Goal: Task Accomplishment & Management: Complete application form

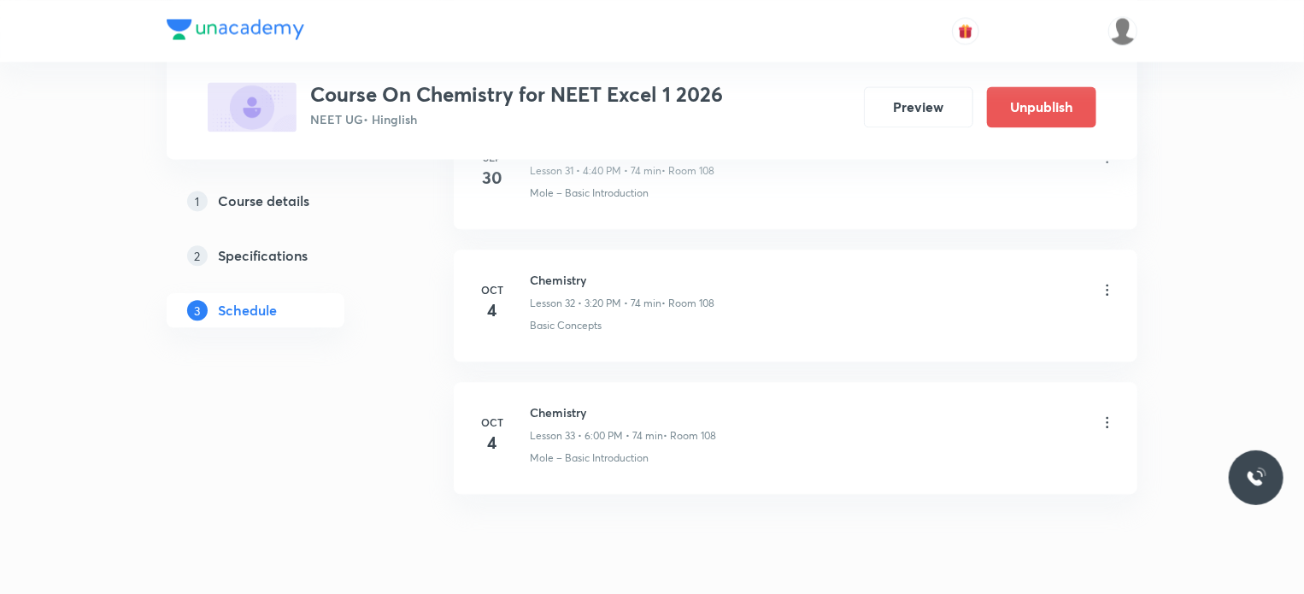
scroll to position [5132, 0]
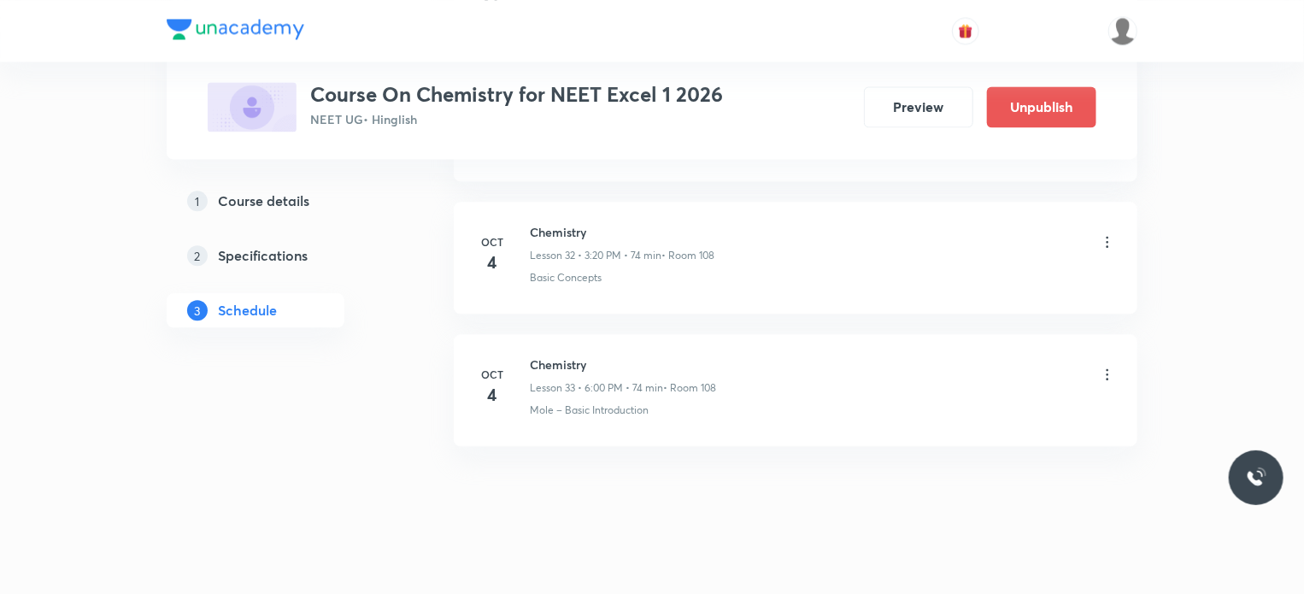
drag, startPoint x: 530, startPoint y: 351, endPoint x: 640, endPoint y: 355, distance: 110.2
click at [640, 355] on h6 "Chemistry" at bounding box center [623, 364] width 186 height 18
copy h6 "Chemistry"
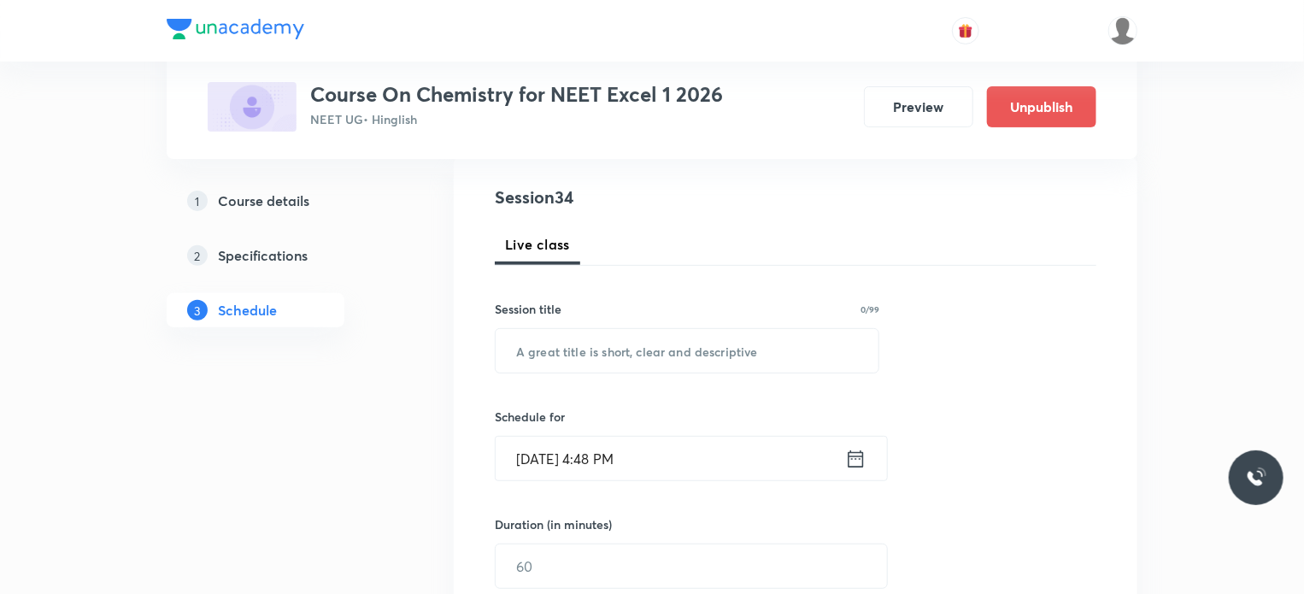
scroll to position [212, 0]
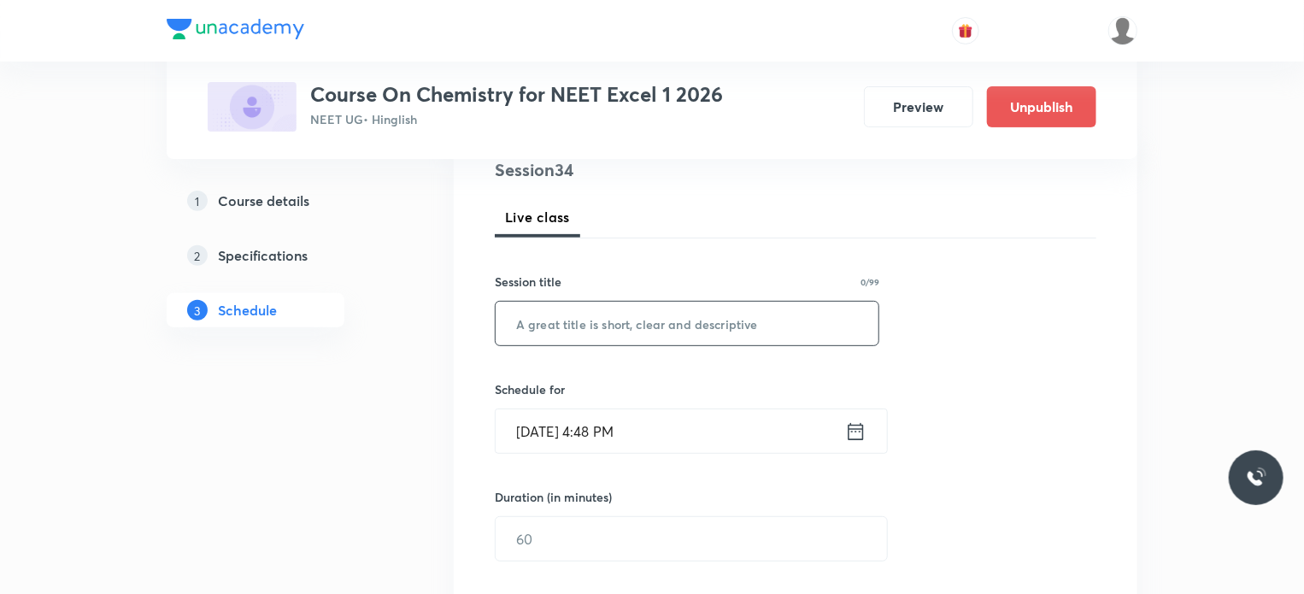
click at [621, 311] on input "text" at bounding box center [686, 324] width 383 height 44
paste input "Chemistry"
type input "Chemistry"
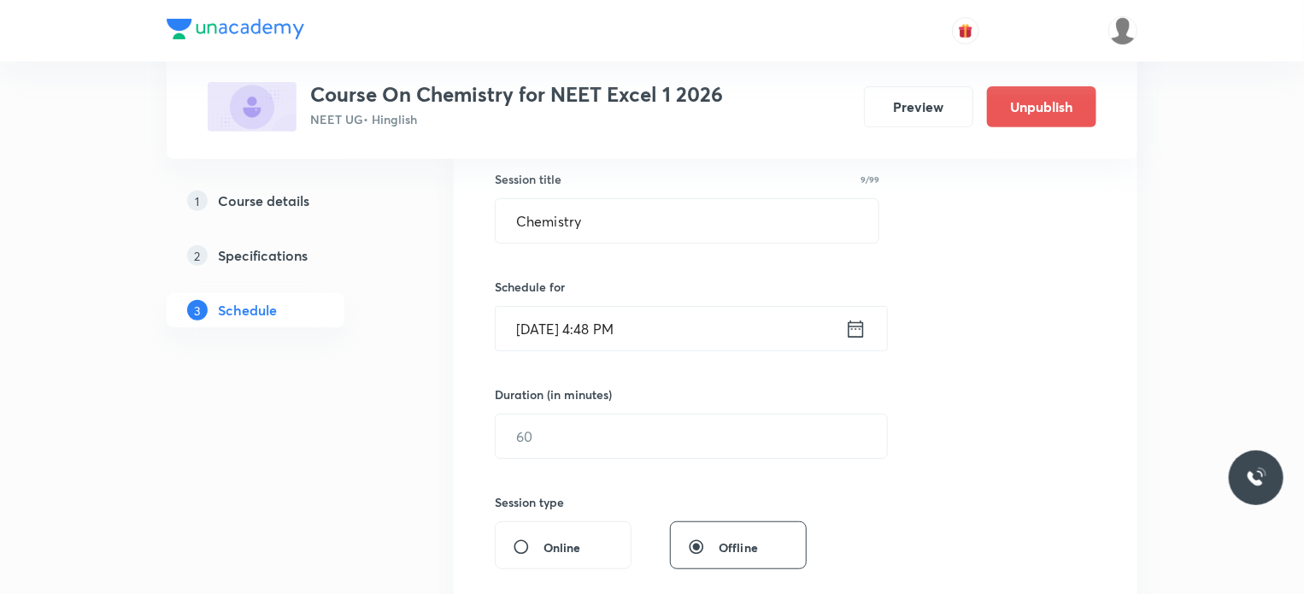
scroll to position [349, 0]
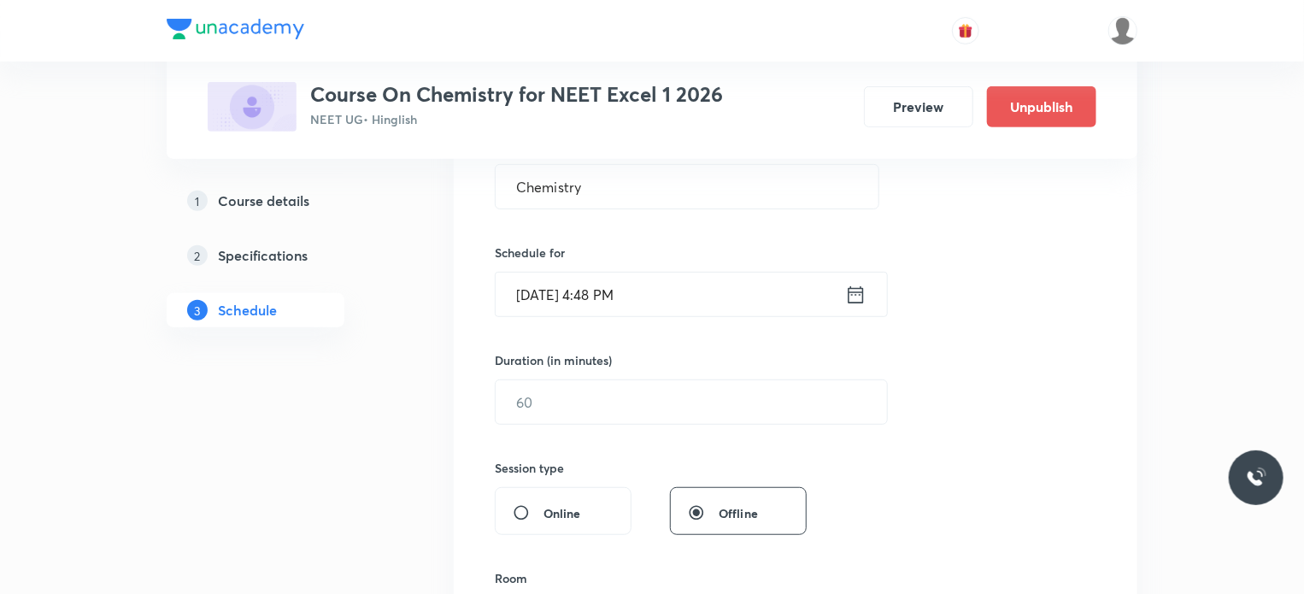
click at [606, 291] on input "[DATE] 4:48 PM" at bounding box center [669, 294] width 349 height 44
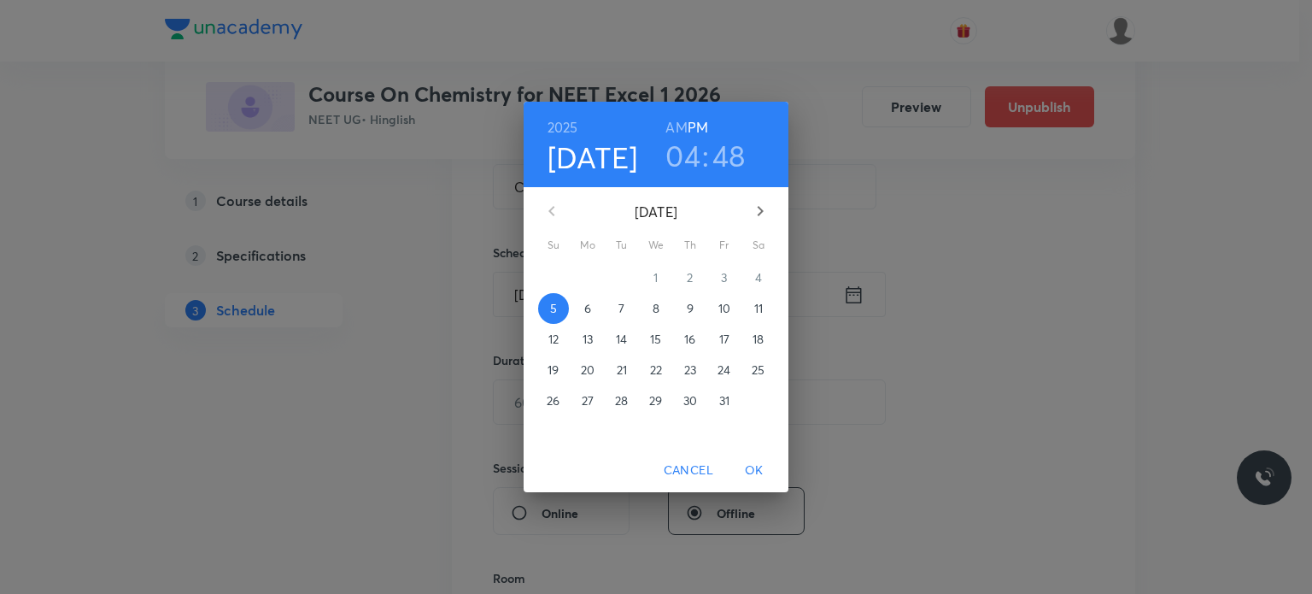
click at [690, 152] on h3 "04" at bounding box center [682, 156] width 35 height 36
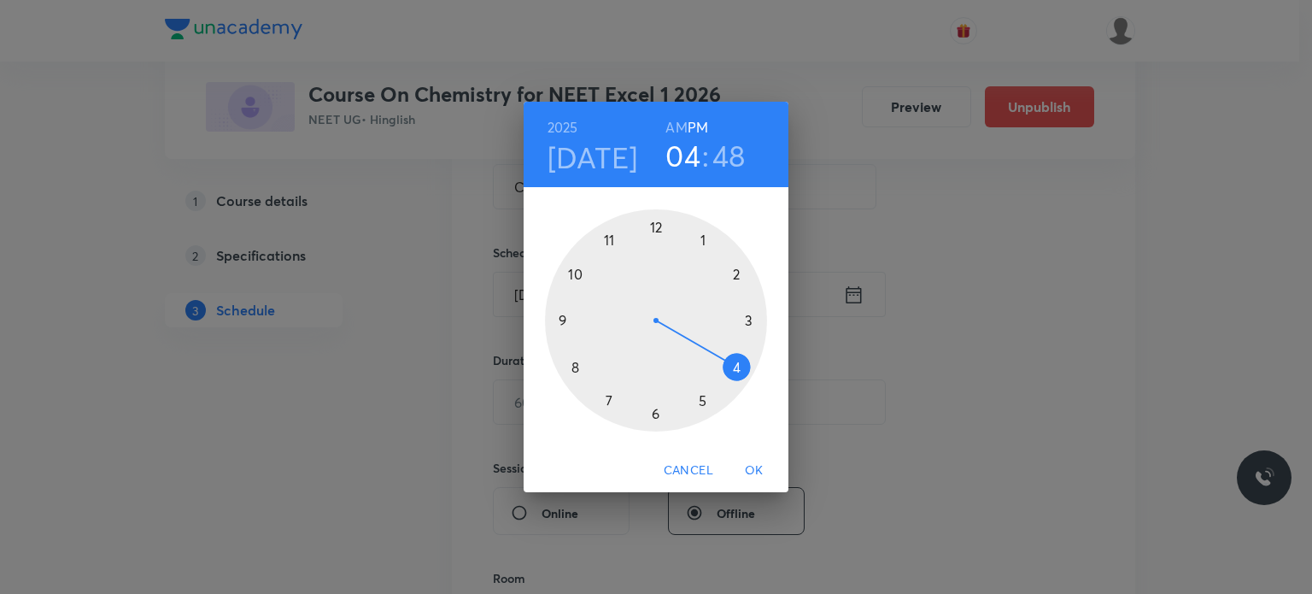
click at [731, 155] on h3 "48" at bounding box center [728, 156] width 33 height 36
click at [584, 269] on div at bounding box center [656, 320] width 222 height 222
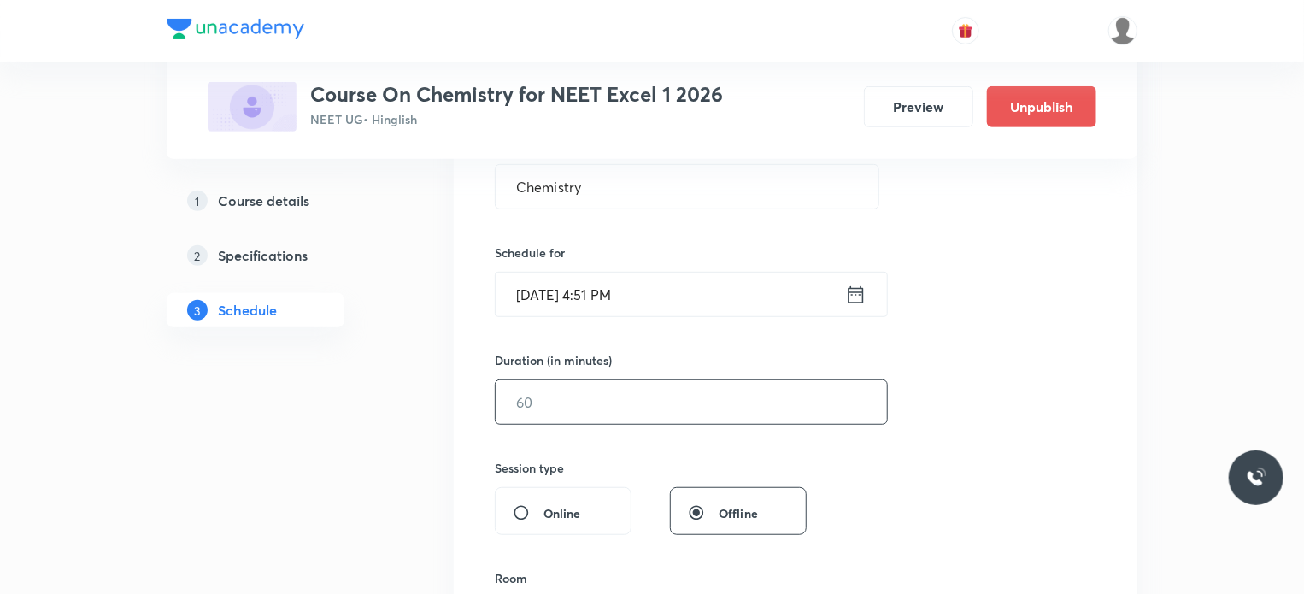
click at [583, 403] on input "text" at bounding box center [690, 402] width 391 height 44
type input "62"
click at [586, 438] on div "Session 34 Live class Session title 9/99 Chemistry ​ Schedule for [DATE] 4:51 P…" at bounding box center [795, 422] width 601 height 802
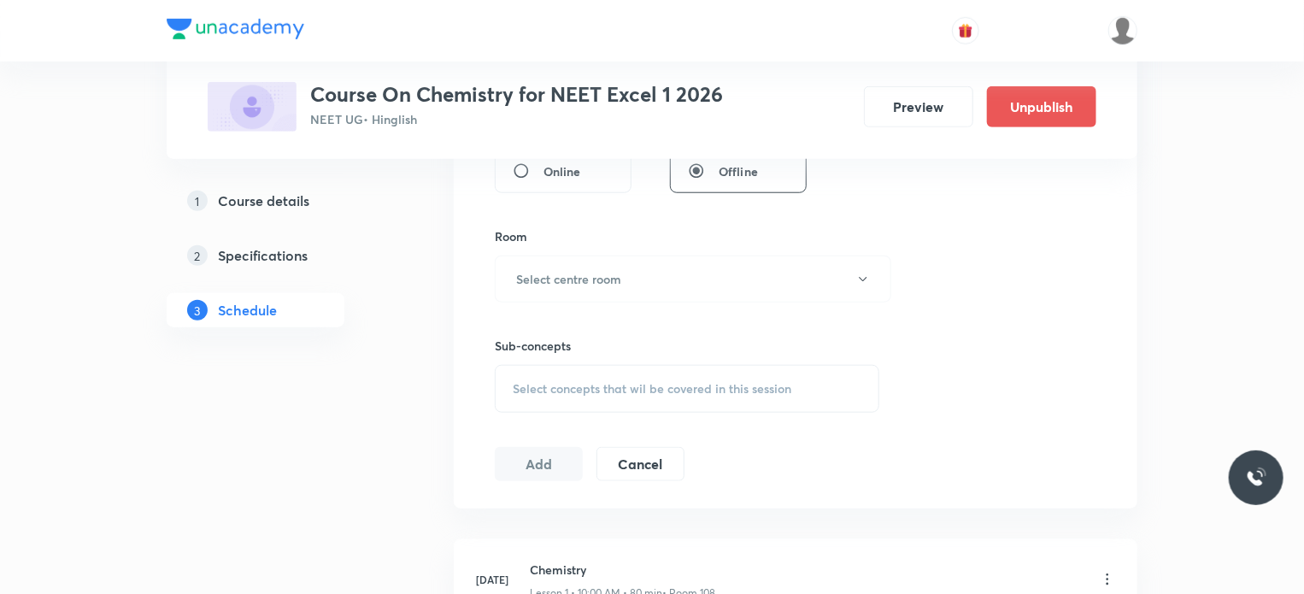
scroll to position [724, 0]
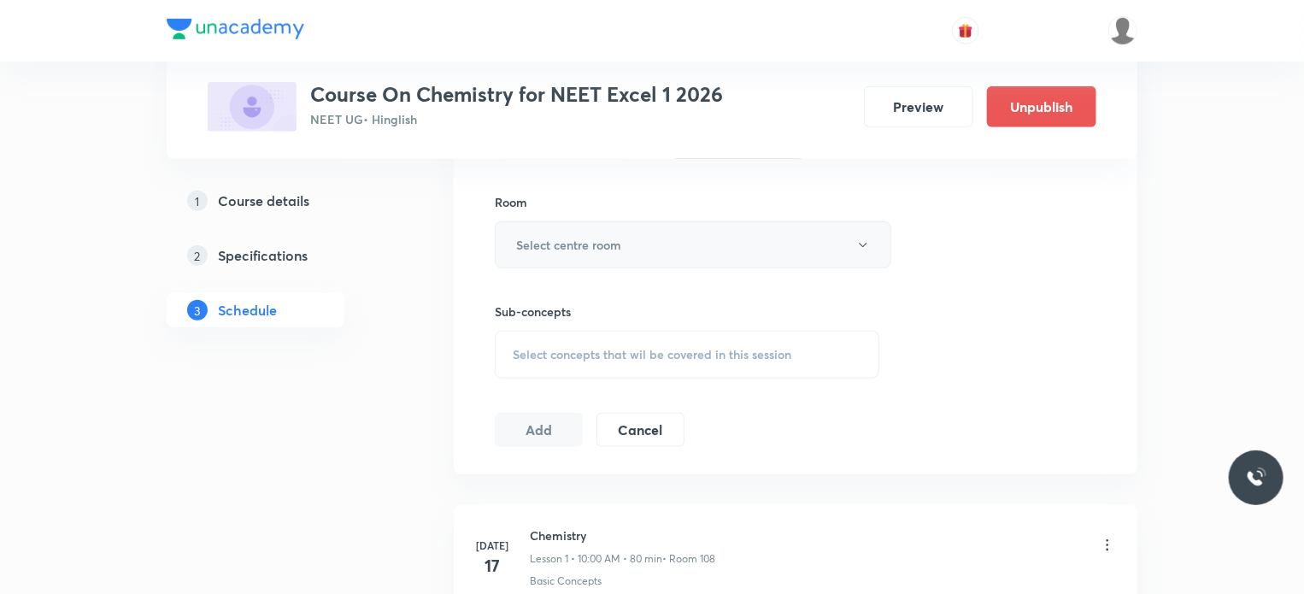
click at [615, 231] on button "Select centre room" at bounding box center [693, 244] width 396 height 47
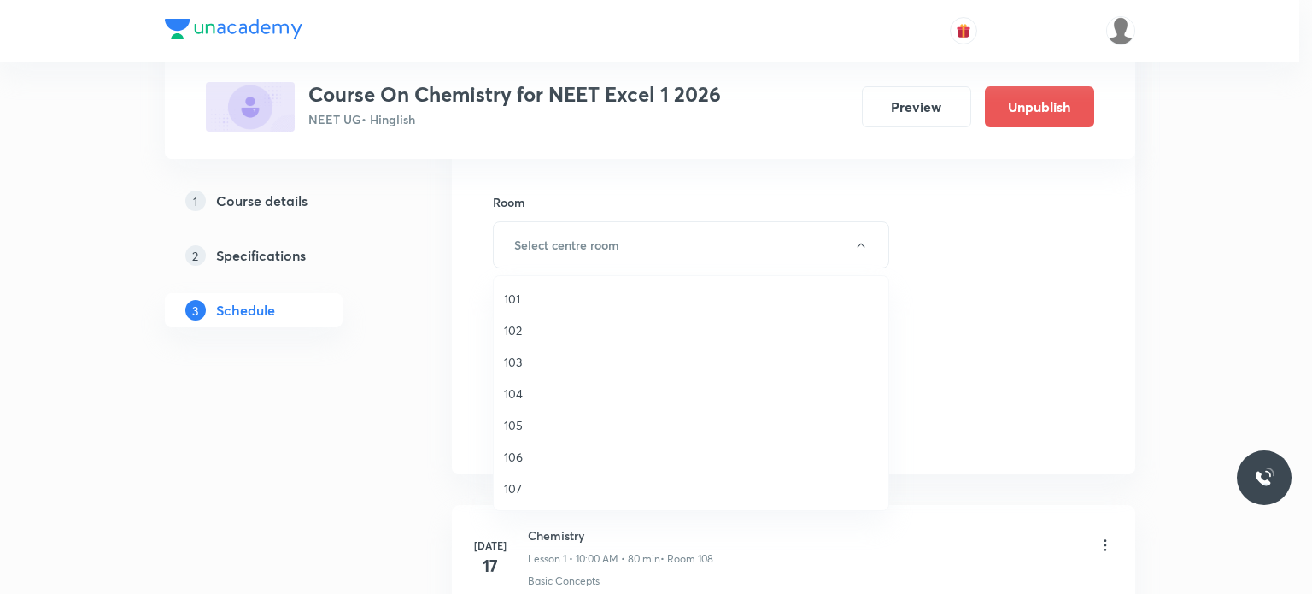
click at [522, 427] on span "105" at bounding box center [691, 425] width 374 height 18
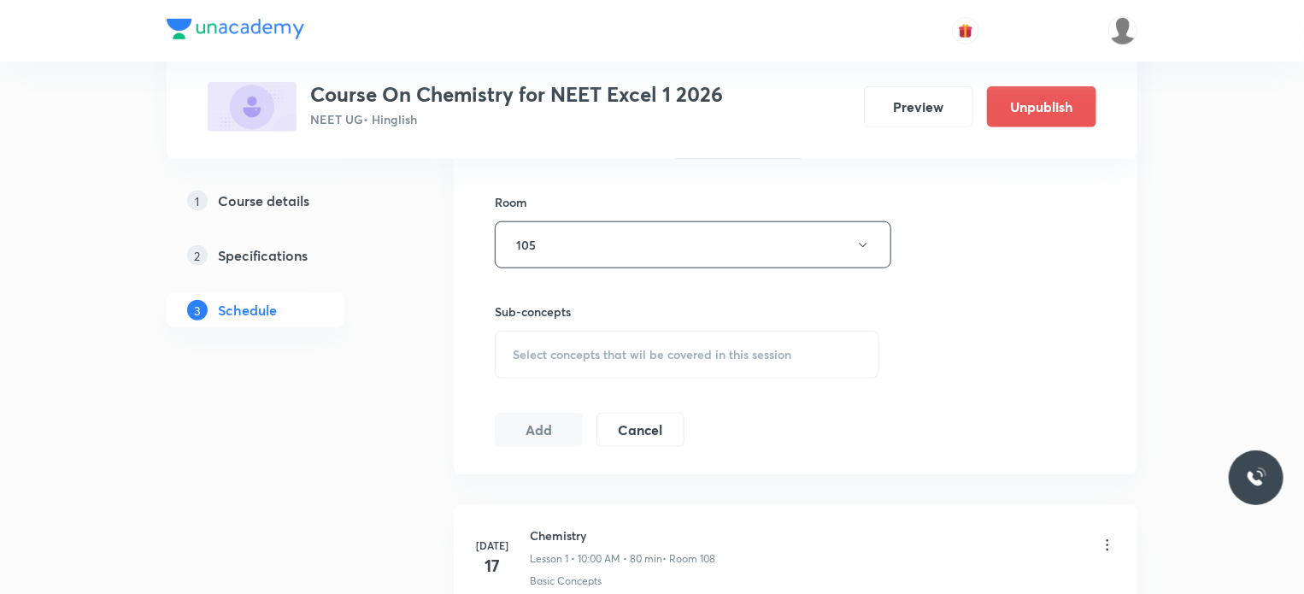
click at [539, 362] on div "Select concepts that wil be covered in this session" at bounding box center [687, 355] width 384 height 48
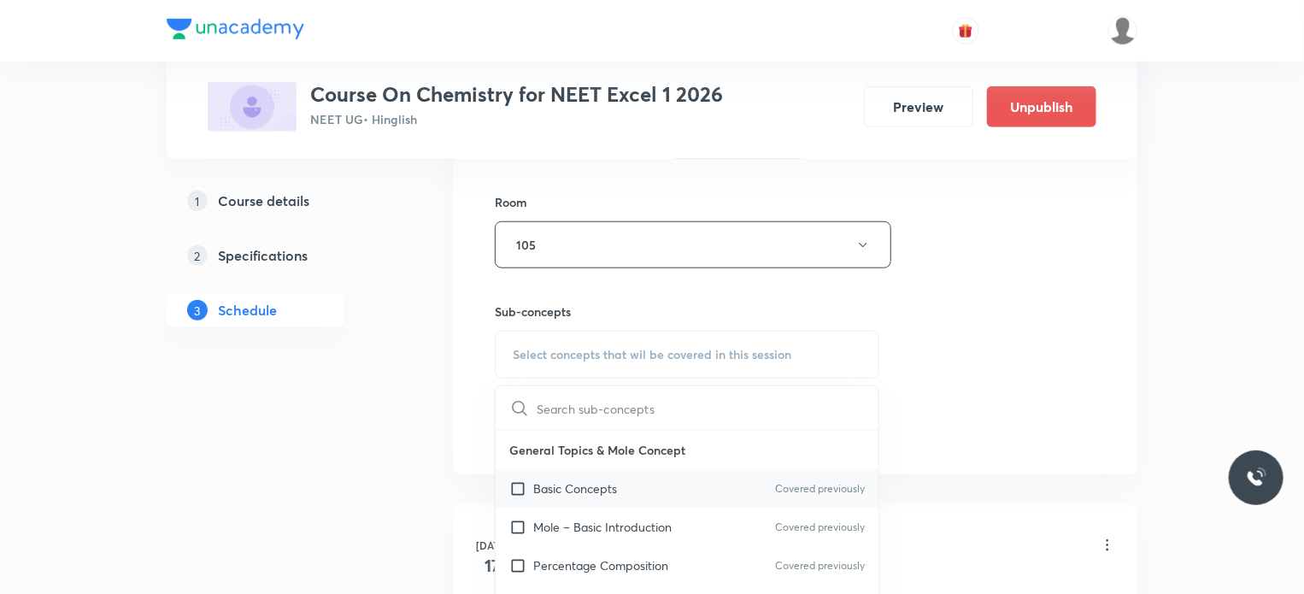
click at [534, 476] on div "Basic Concepts Covered previously" at bounding box center [686, 488] width 383 height 38
checkbox input "true"
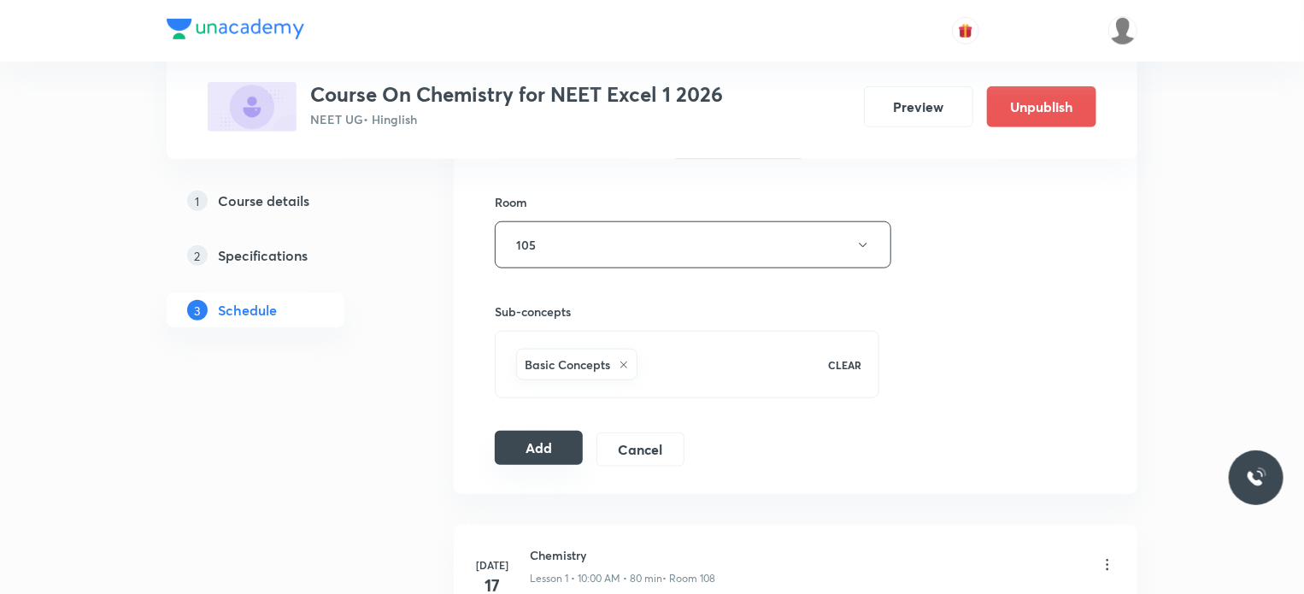
click at [523, 447] on button "Add" at bounding box center [539, 448] width 88 height 34
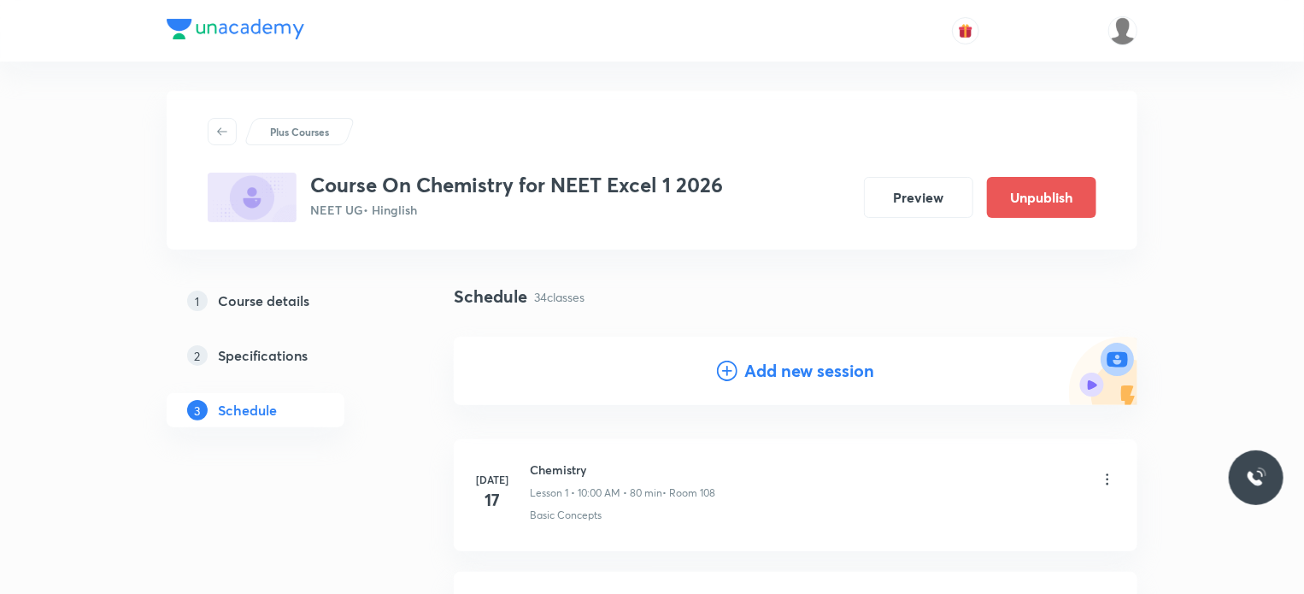
scroll to position [0, 0]
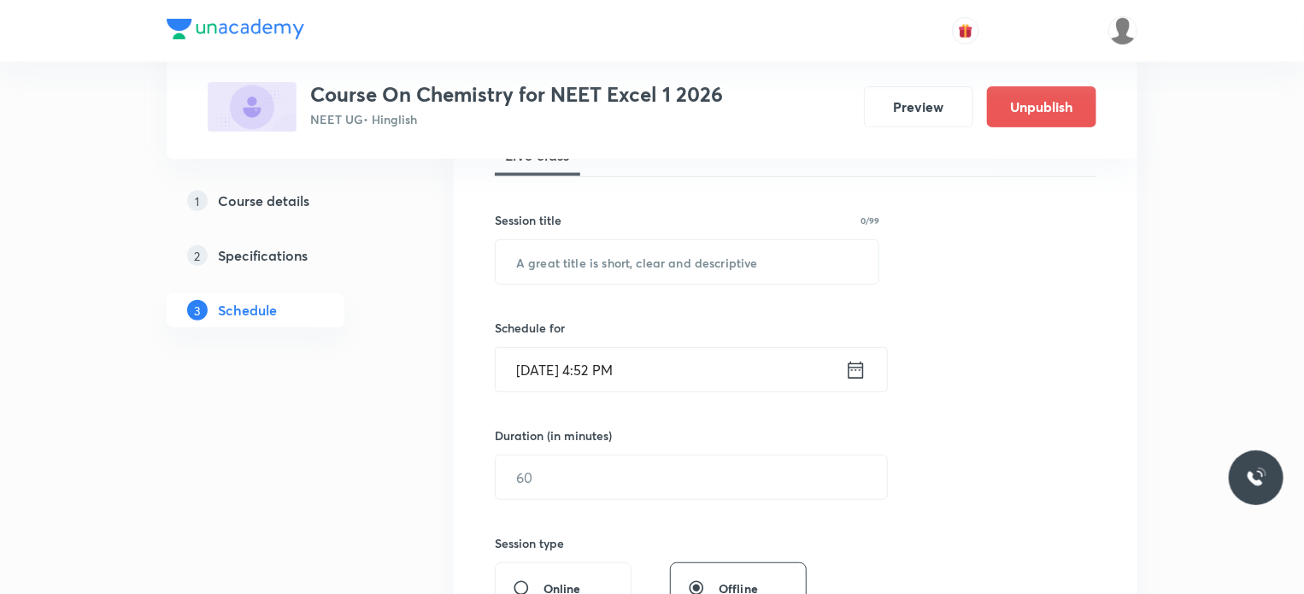
scroll to position [308, 0]
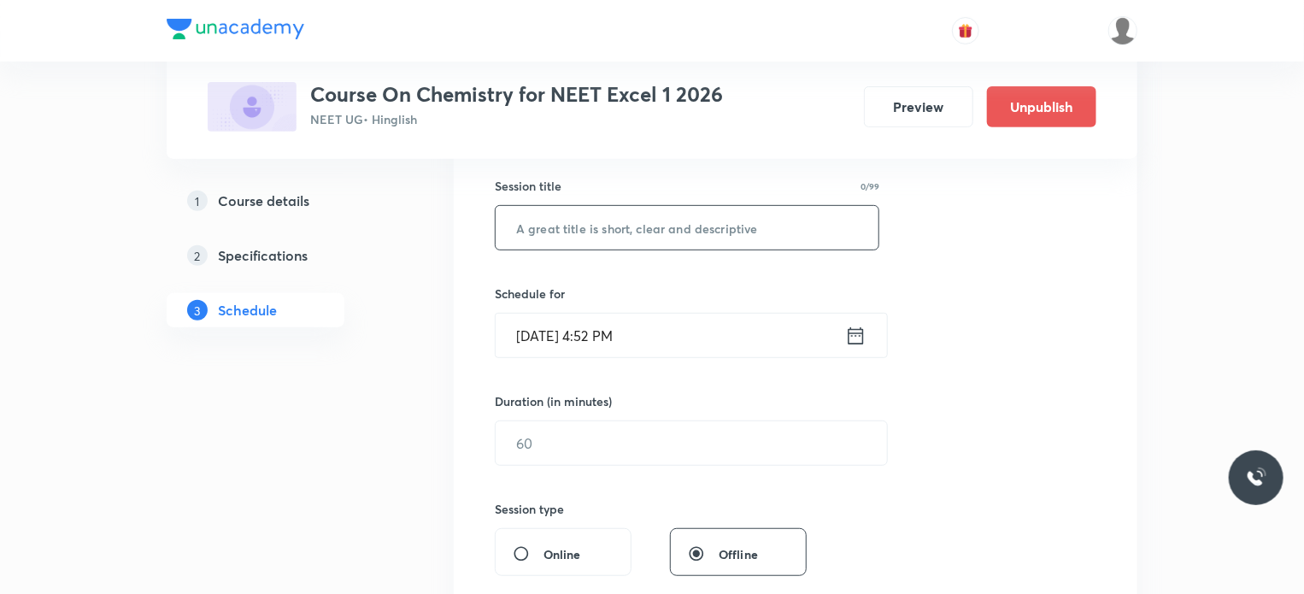
click at [587, 232] on input "text" at bounding box center [686, 228] width 383 height 44
paste input "Chemistry"
type input "Chemistry"
click at [615, 334] on input "Oct 5, 2025, 4:52 PM" at bounding box center [669, 335] width 349 height 44
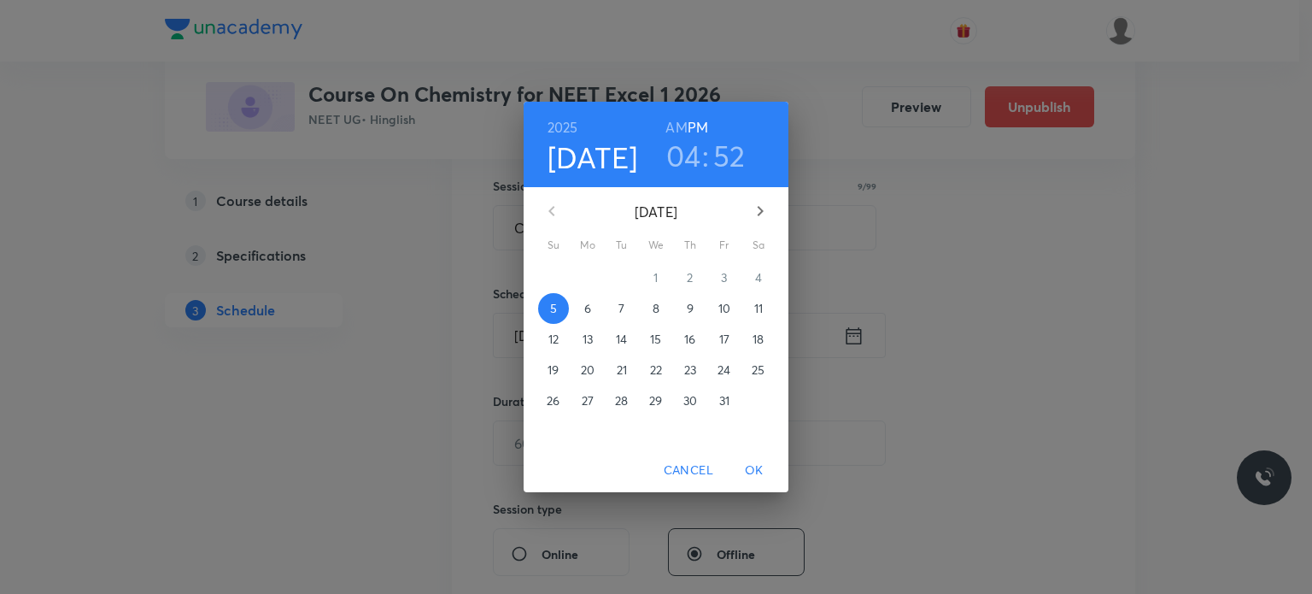
click at [692, 153] on h3 "04" at bounding box center [683, 156] width 35 height 36
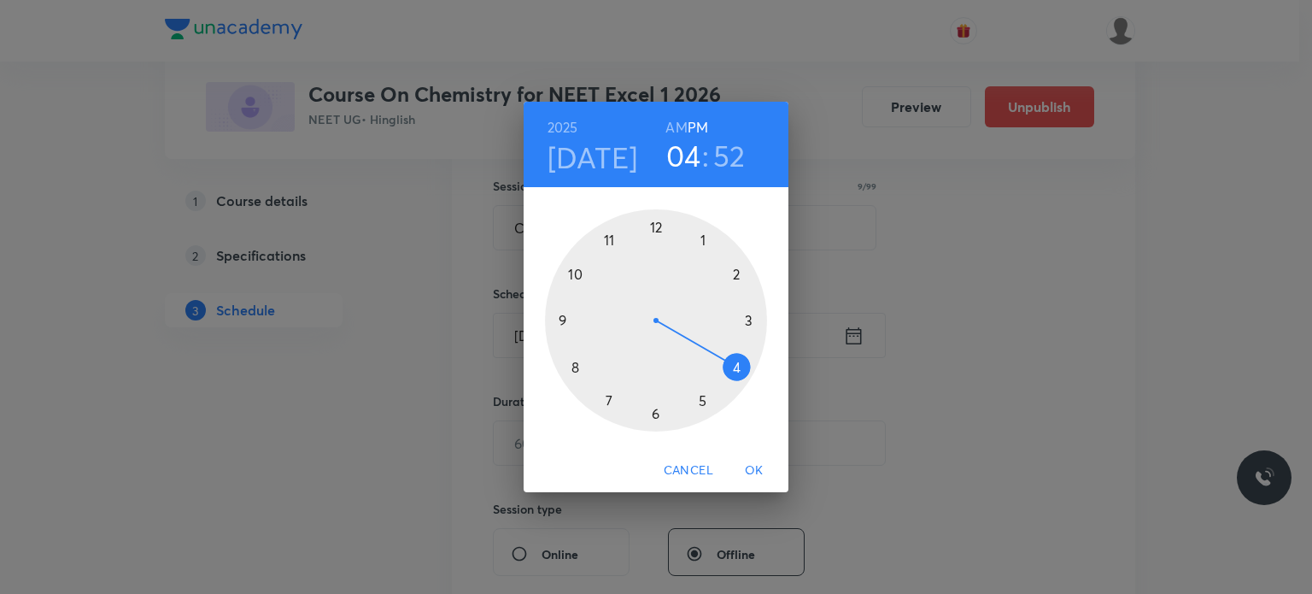
click at [654, 413] on div at bounding box center [656, 320] width 222 height 222
click at [656, 232] on div at bounding box center [656, 320] width 222 height 222
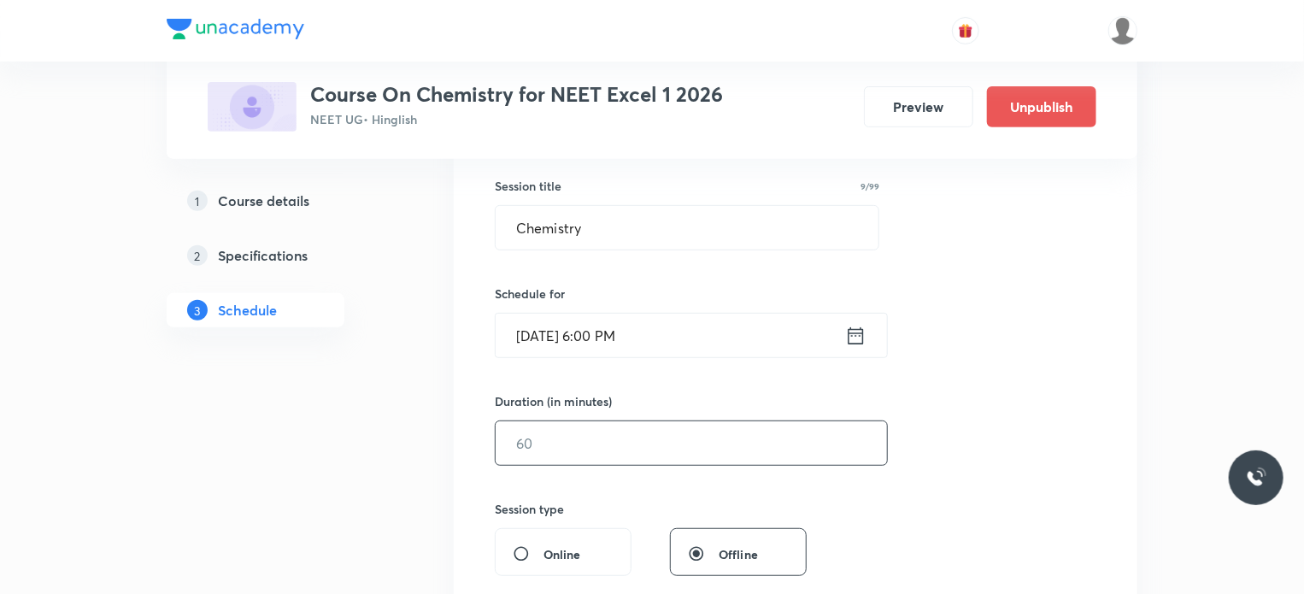
click at [587, 450] on input "text" at bounding box center [690, 443] width 391 height 44
type input "75"
click at [595, 480] on div "Session 35 Live class Session title 9/99 Chemistry ​ Schedule for Oct 5, 2025, …" at bounding box center [795, 463] width 601 height 802
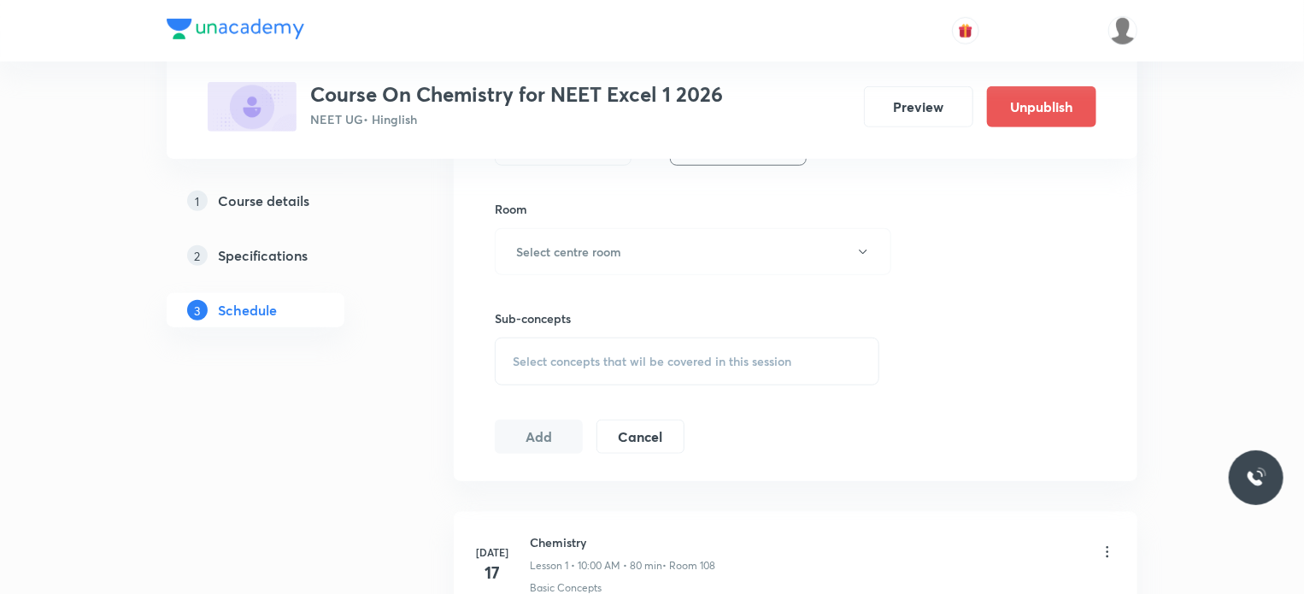
scroll to position [683, 0]
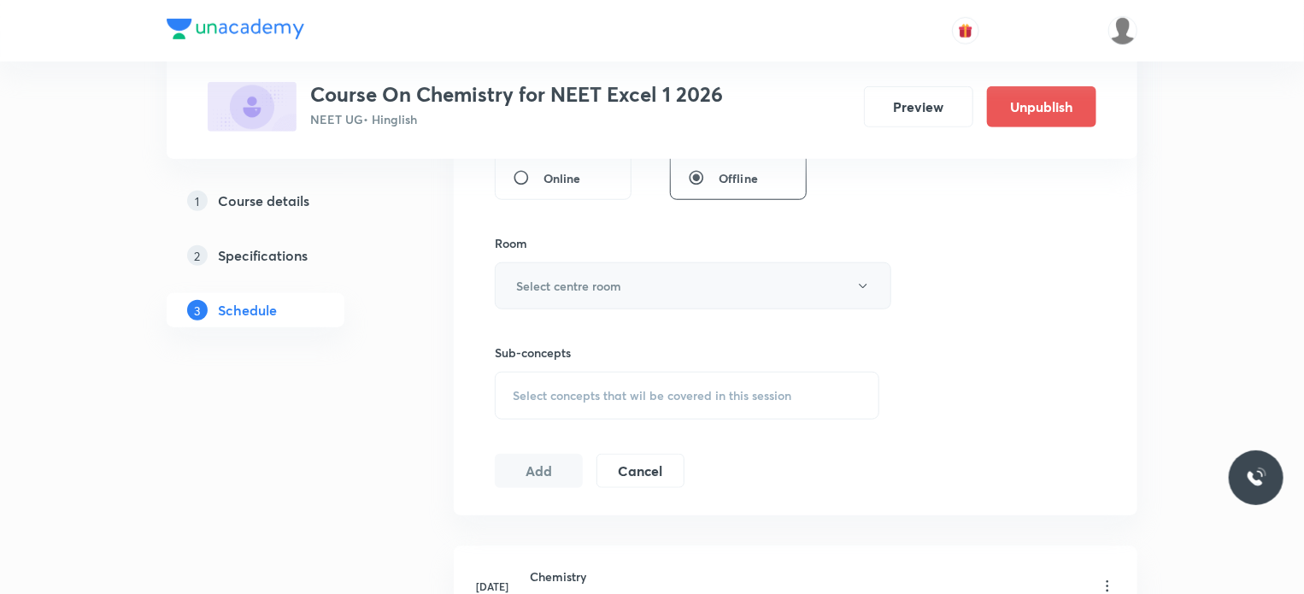
click at [584, 286] on h6 "Select centre room" at bounding box center [568, 286] width 105 height 18
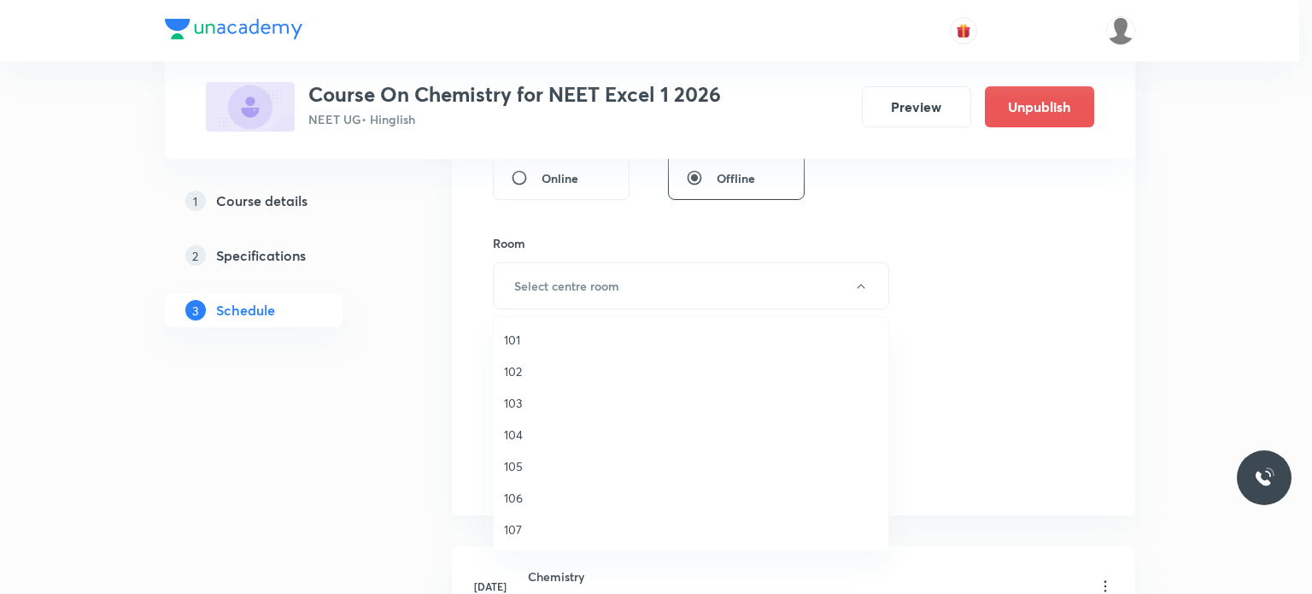
click at [519, 470] on span "105" at bounding box center [691, 466] width 374 height 18
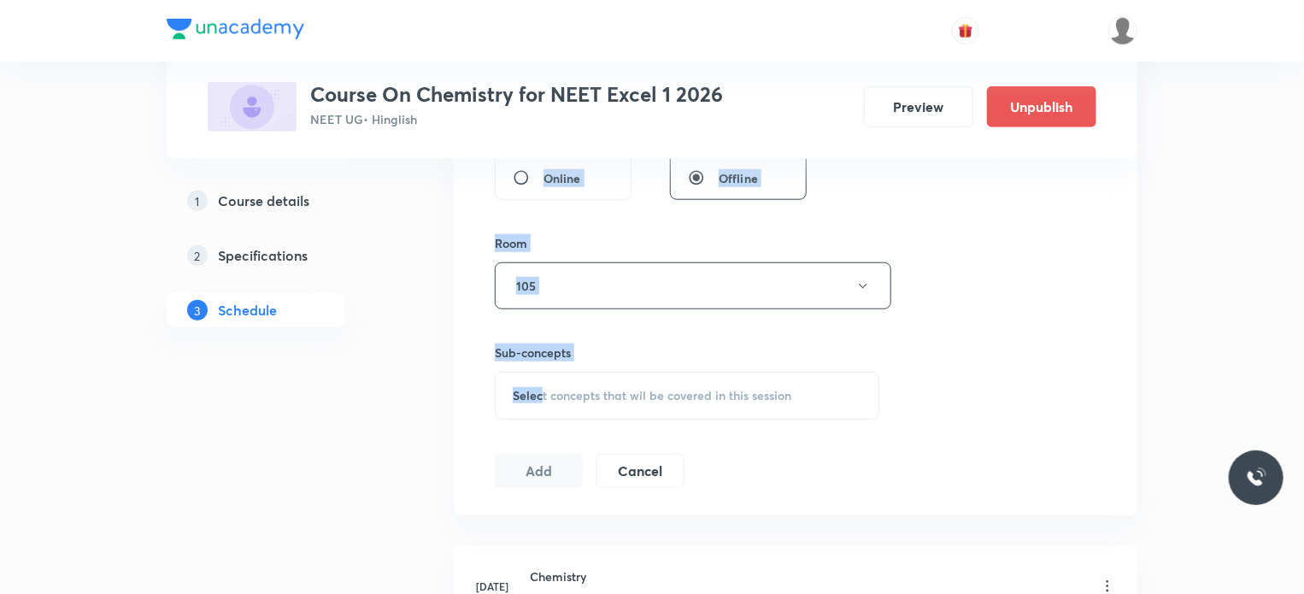
drag, startPoint x: 376, startPoint y: 412, endPoint x: 543, endPoint y: 396, distance: 168.1
click at [543, 396] on span "Select concepts that wil be covered in this session" at bounding box center [652, 396] width 278 height 14
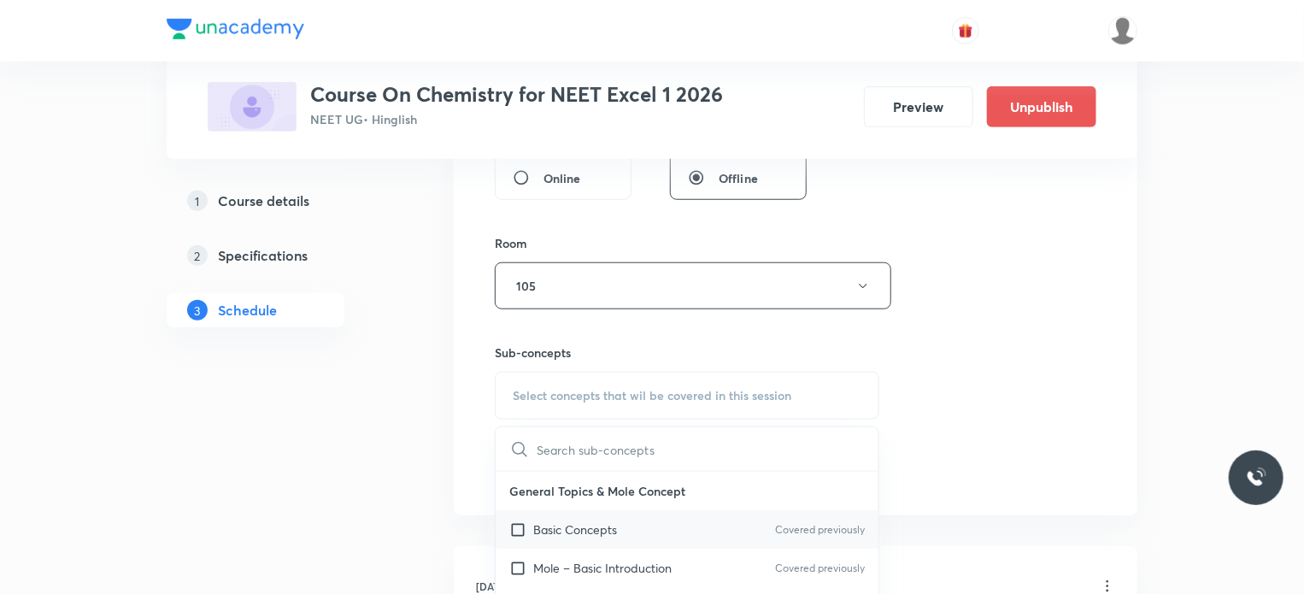
click at [532, 527] on input "checkbox" at bounding box center [521, 529] width 24 height 18
checkbox input "true"
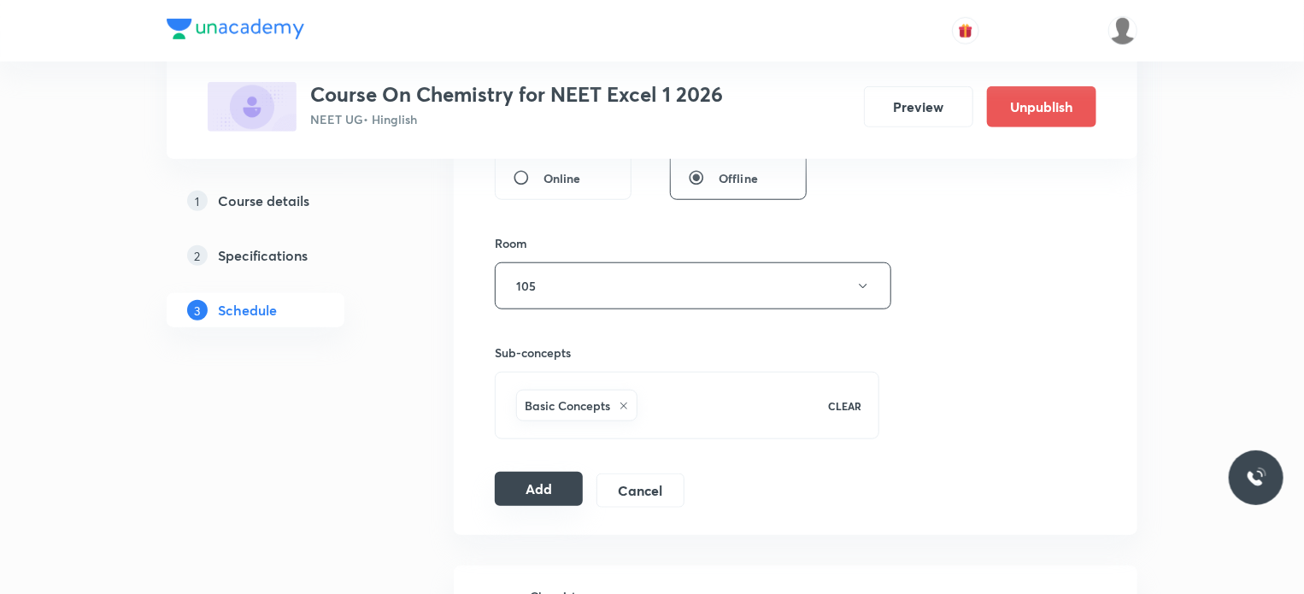
click at [533, 480] on button "Add" at bounding box center [539, 489] width 88 height 34
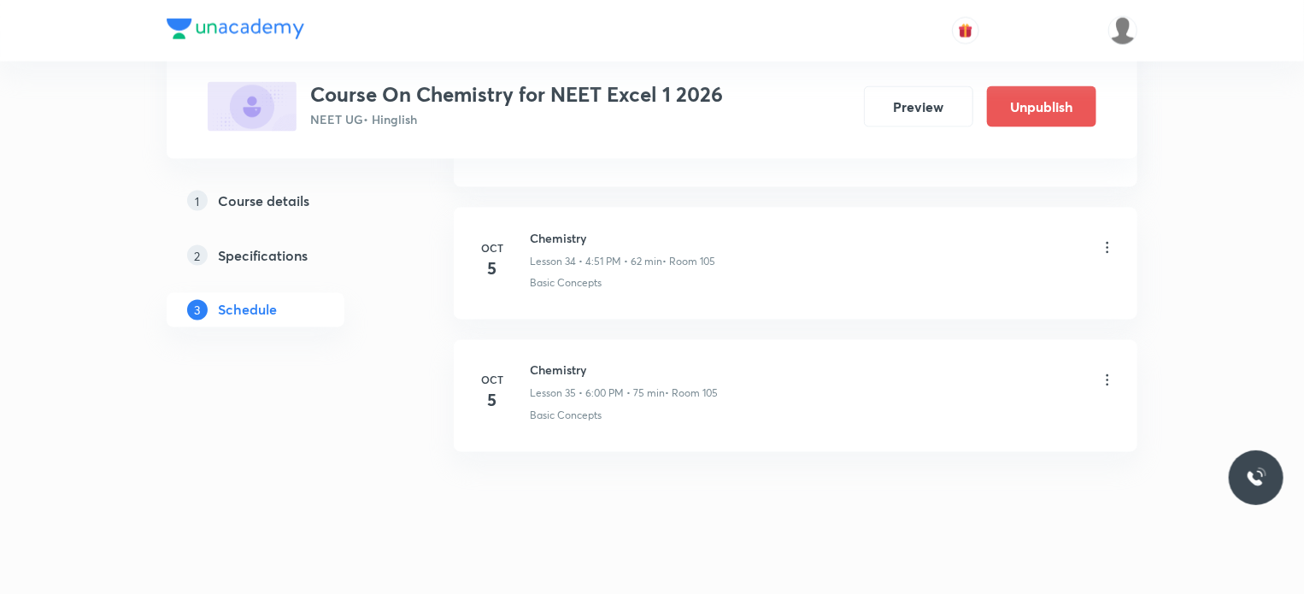
scroll to position [4613, 0]
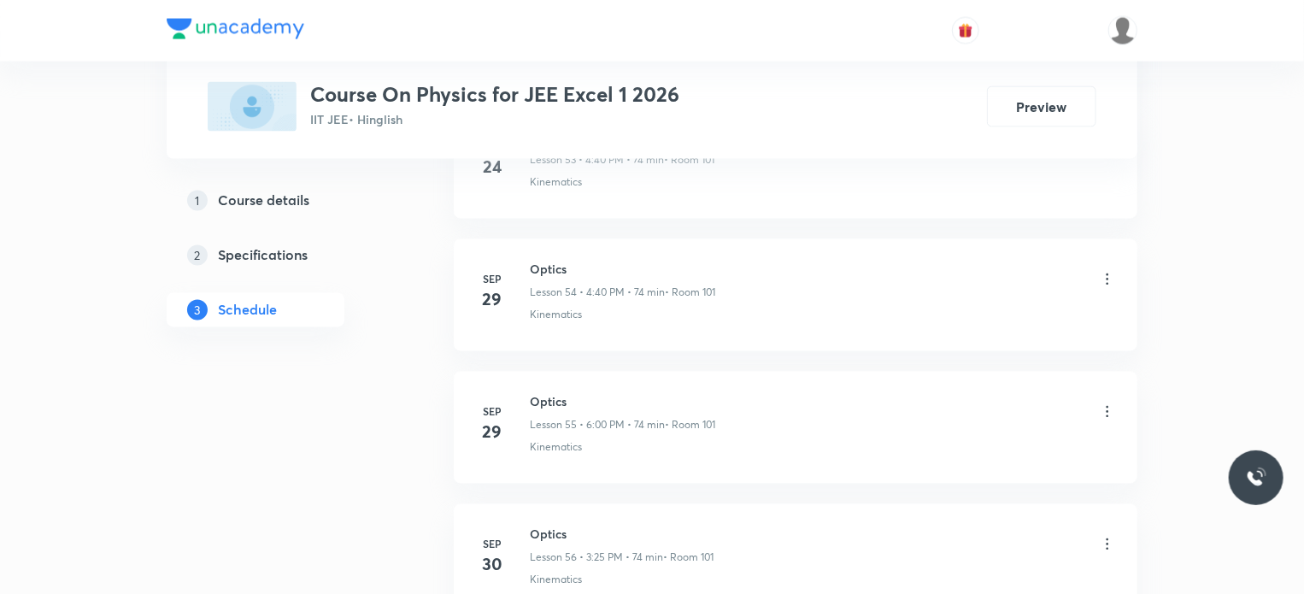
scroll to position [8170, 0]
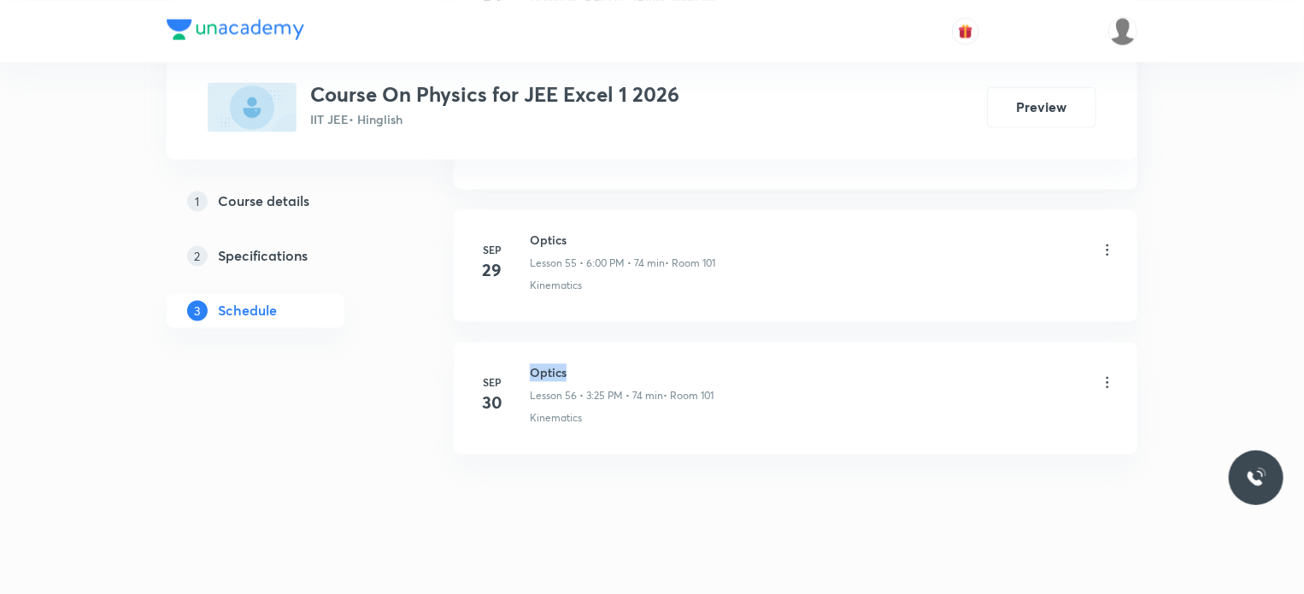
drag, startPoint x: 532, startPoint y: 352, endPoint x: 601, endPoint y: 343, distance: 68.9
click at [601, 363] on h6 "Optics" at bounding box center [622, 372] width 184 height 18
copy h6 "Optics"
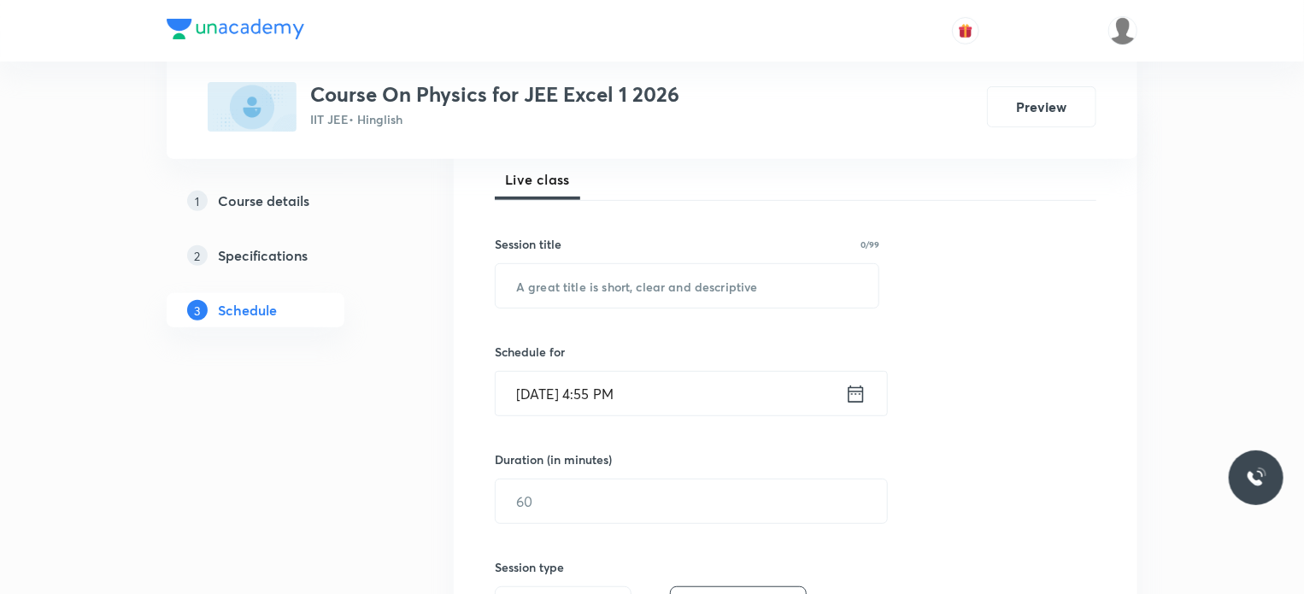
scroll to position [311, 0]
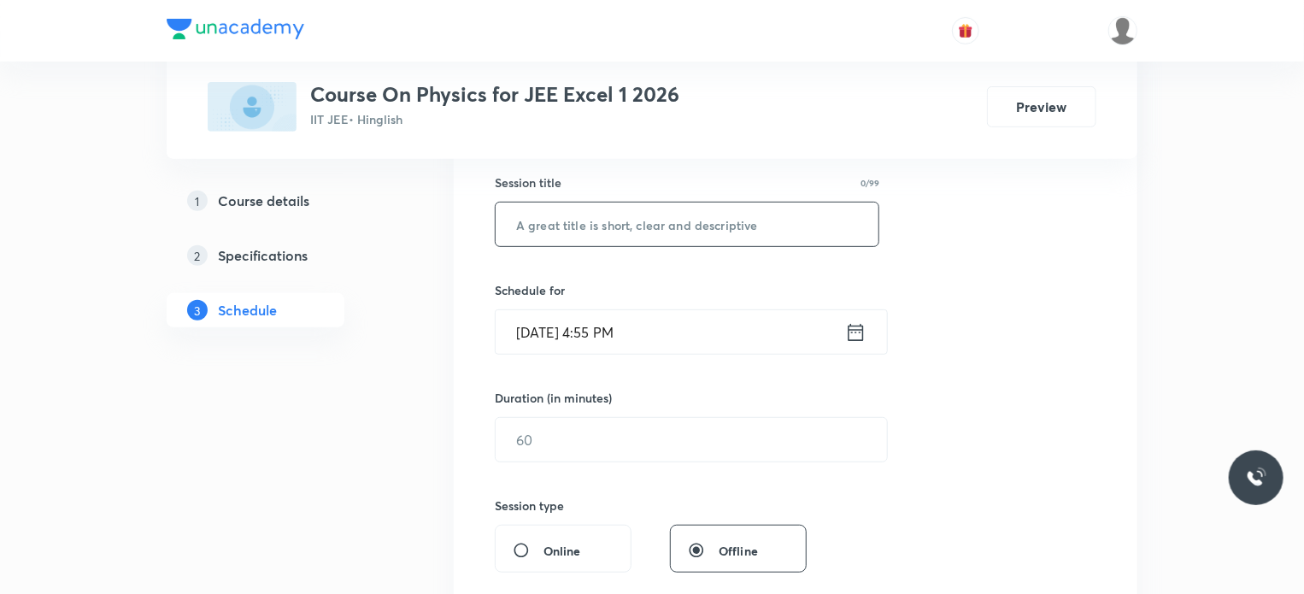
click at [636, 227] on input "text" at bounding box center [686, 224] width 383 height 44
paste input "Optics"
type input "Optics"
click at [615, 327] on input "Oct 5, 2025, 4:55 PM" at bounding box center [669, 332] width 349 height 44
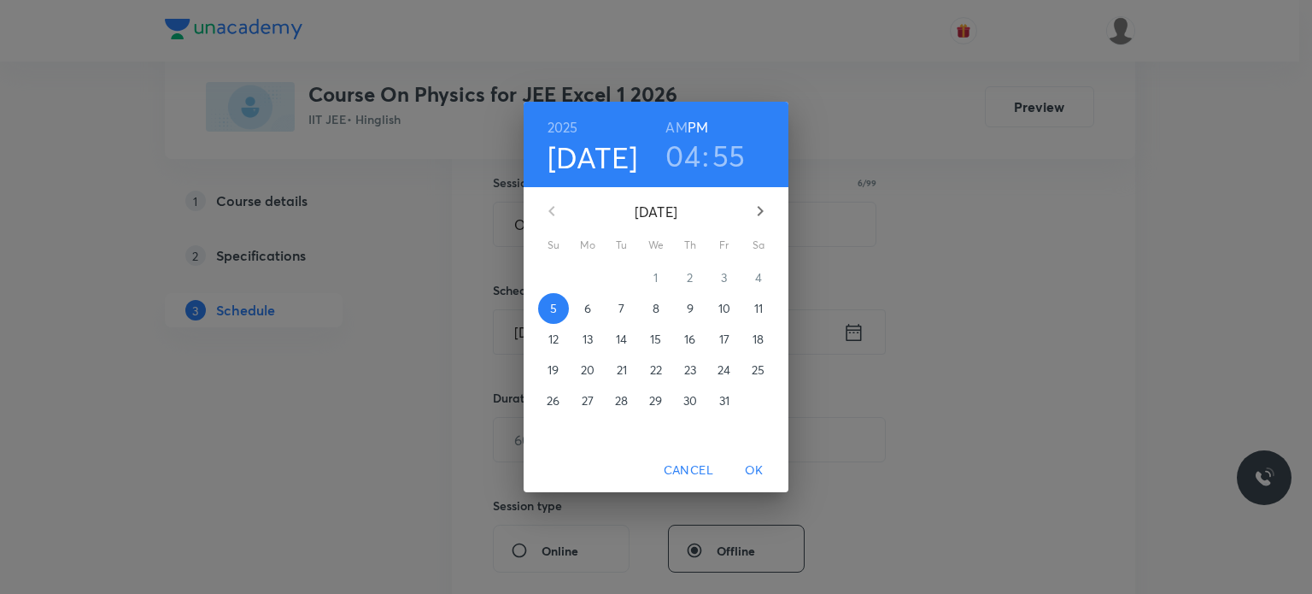
click at [725, 156] on h3 "55" at bounding box center [728, 156] width 33 height 36
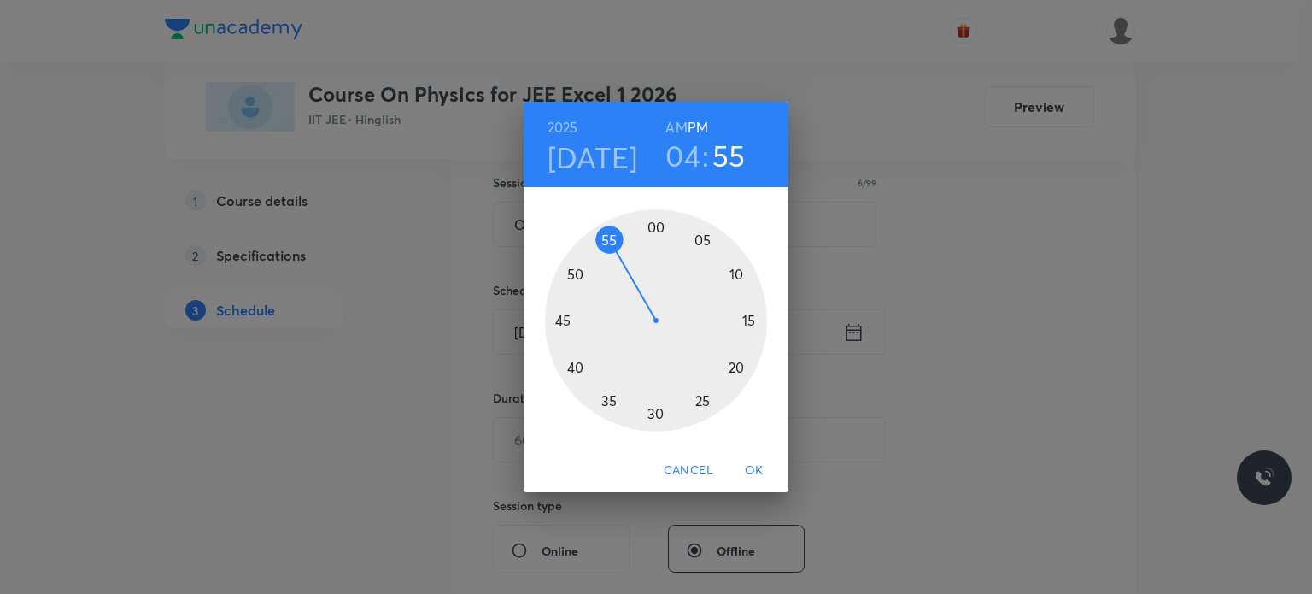
click at [656, 228] on div at bounding box center [656, 320] width 222 height 222
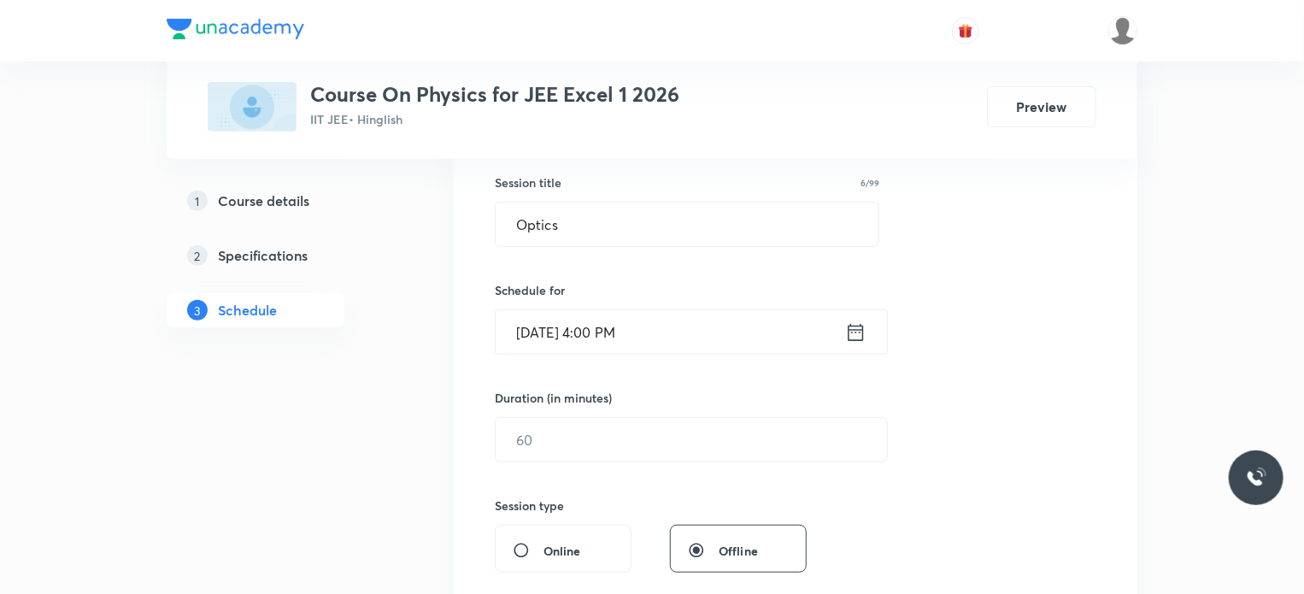
click at [601, 331] on input "Oct 5, 2025, 4:00 PM" at bounding box center [669, 332] width 349 height 44
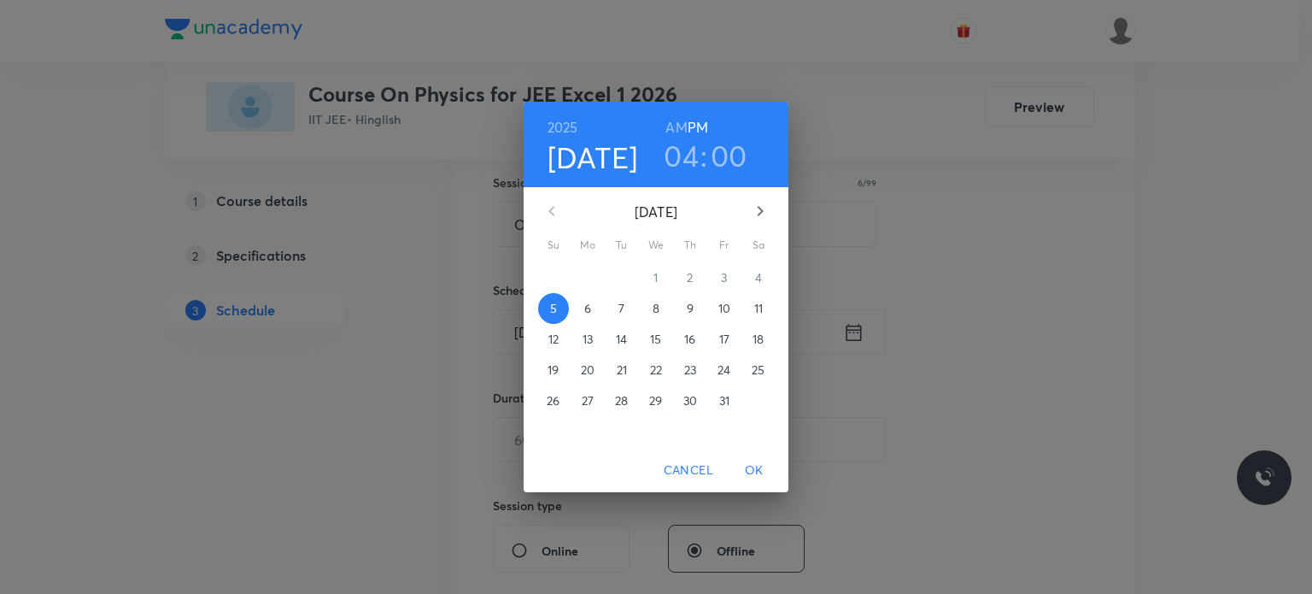
click at [694, 154] on h3 "04" at bounding box center [681, 156] width 35 height 36
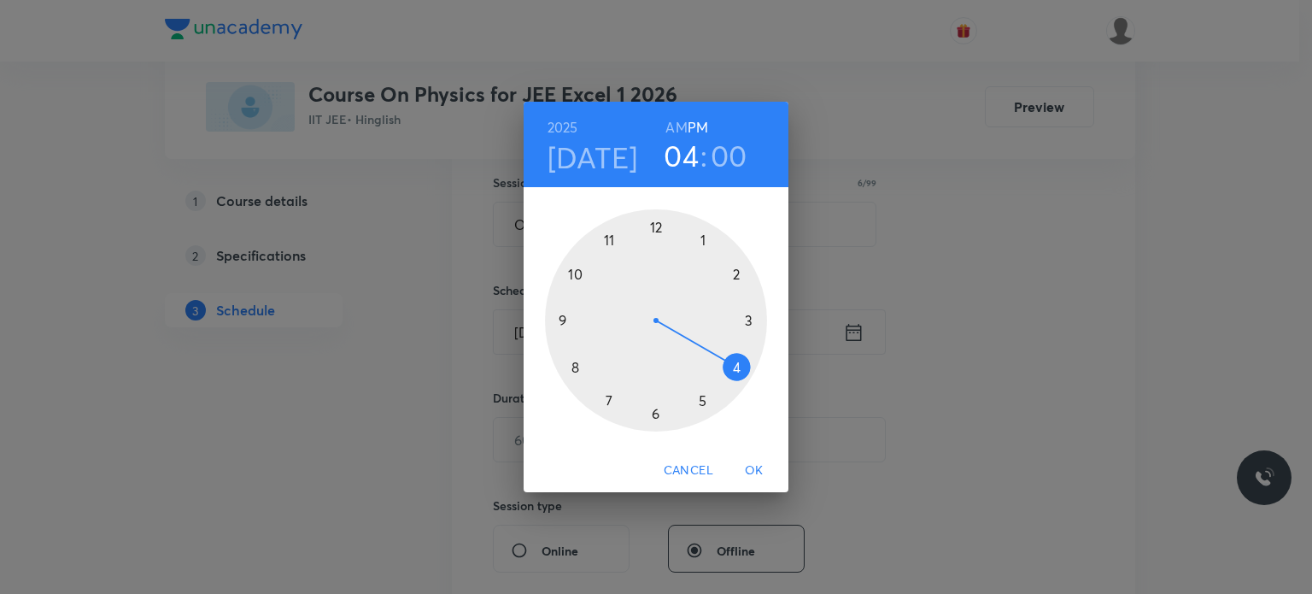
click at [704, 403] on div at bounding box center [656, 320] width 222 height 222
click at [759, 466] on span "OK" at bounding box center [754, 470] width 41 height 21
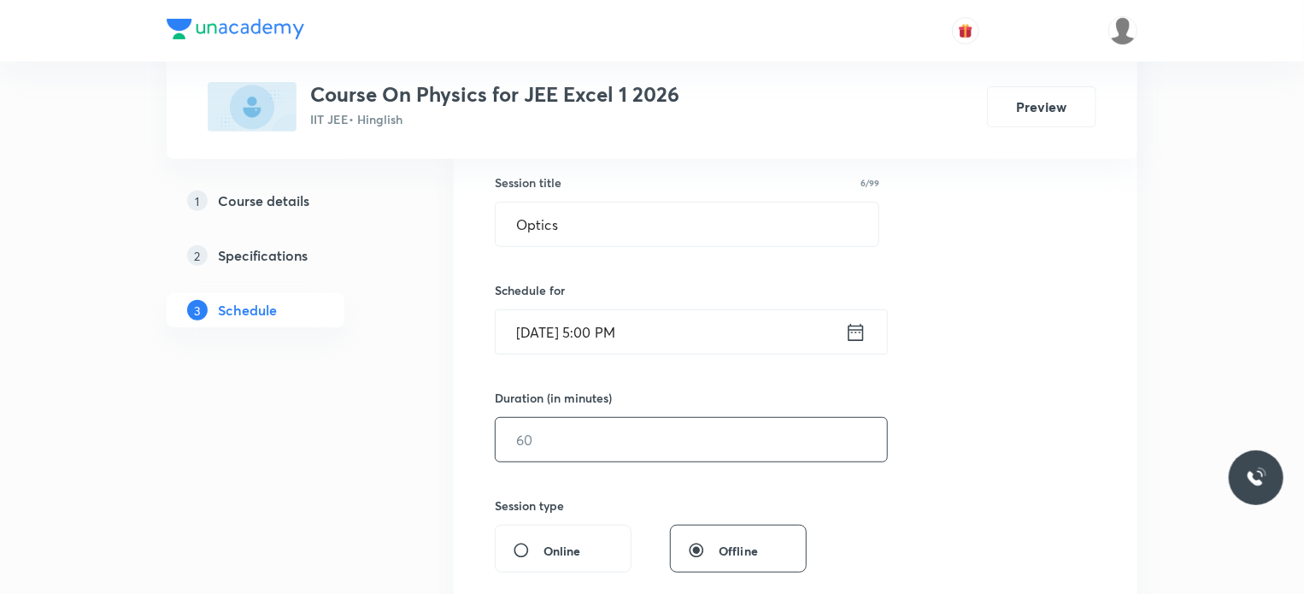
click at [625, 437] on input "text" at bounding box center [690, 440] width 391 height 44
type input "120"
click at [662, 378] on div "Session 57 Live class Session title 6/99 Optics ​ Schedule for Oct 5, 2025, 5:0…" at bounding box center [795, 459] width 601 height 802
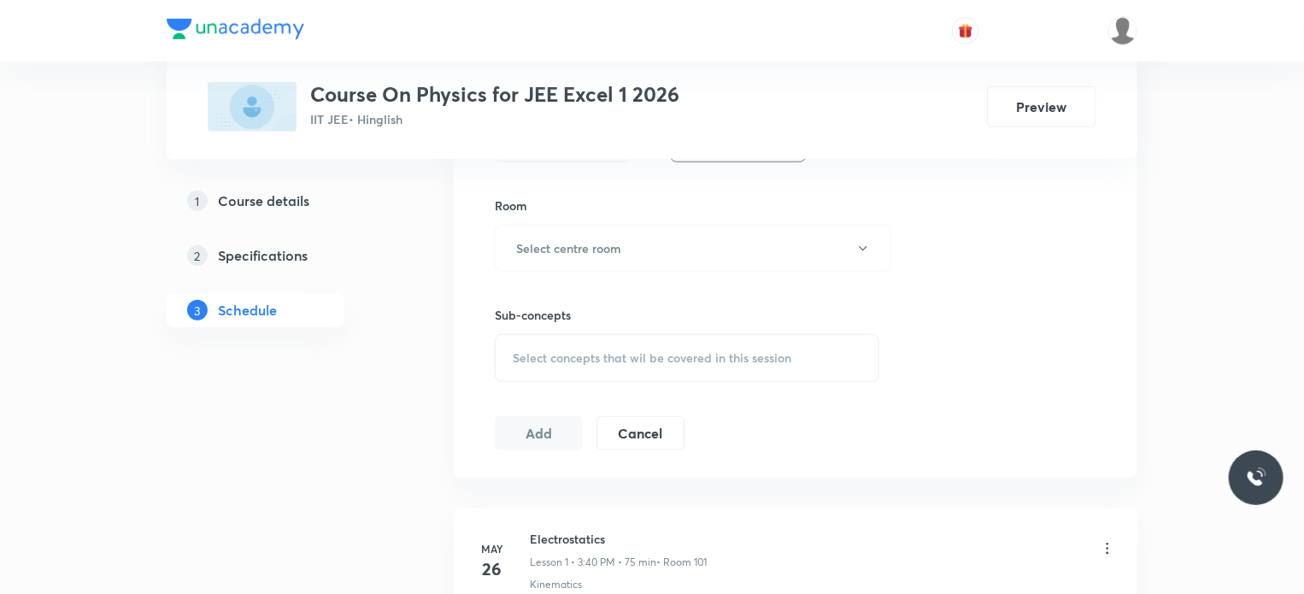
scroll to position [755, 0]
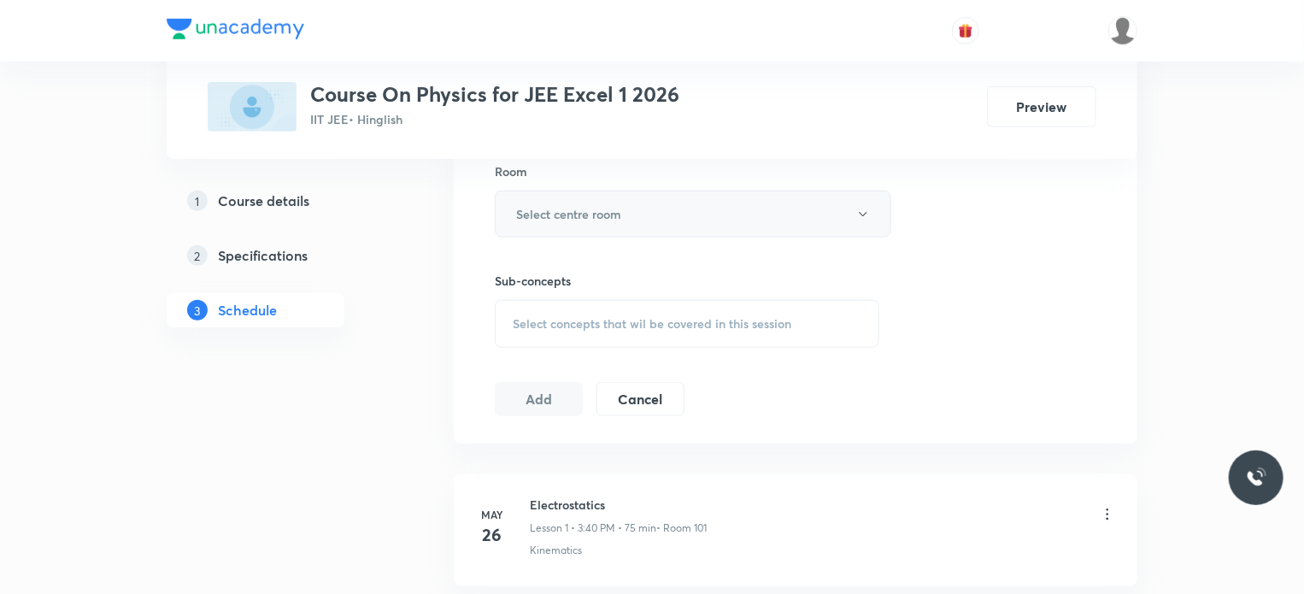
click at [624, 203] on button "Select centre room" at bounding box center [693, 213] width 396 height 47
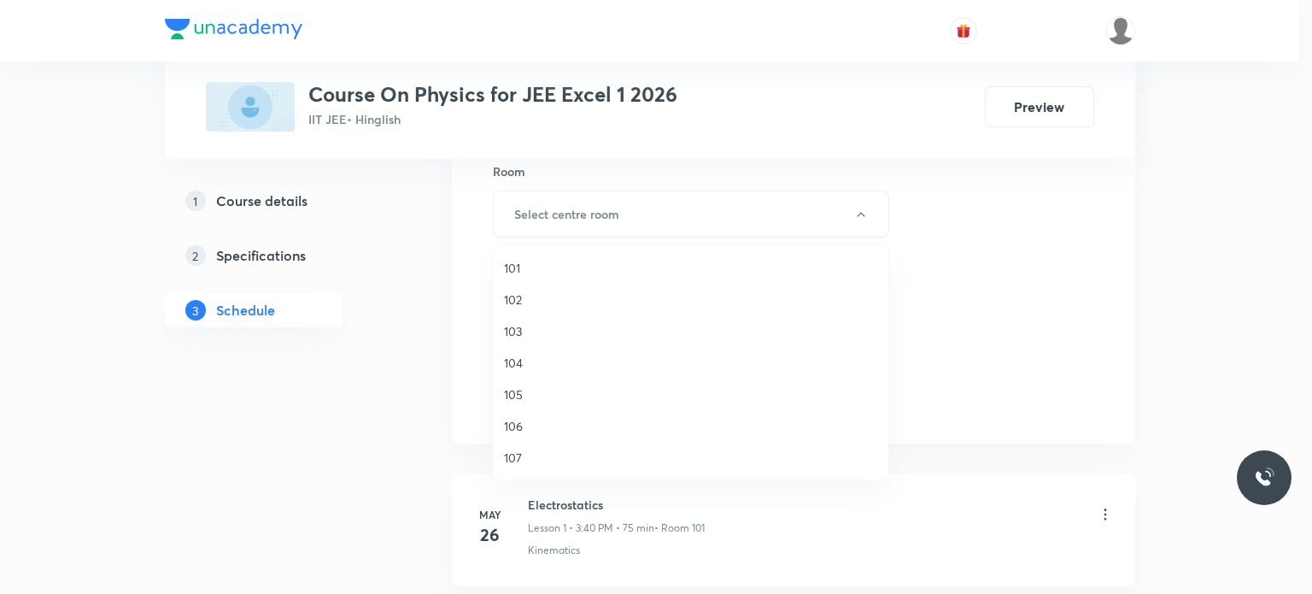
click at [519, 427] on span "106" at bounding box center [691, 426] width 374 height 18
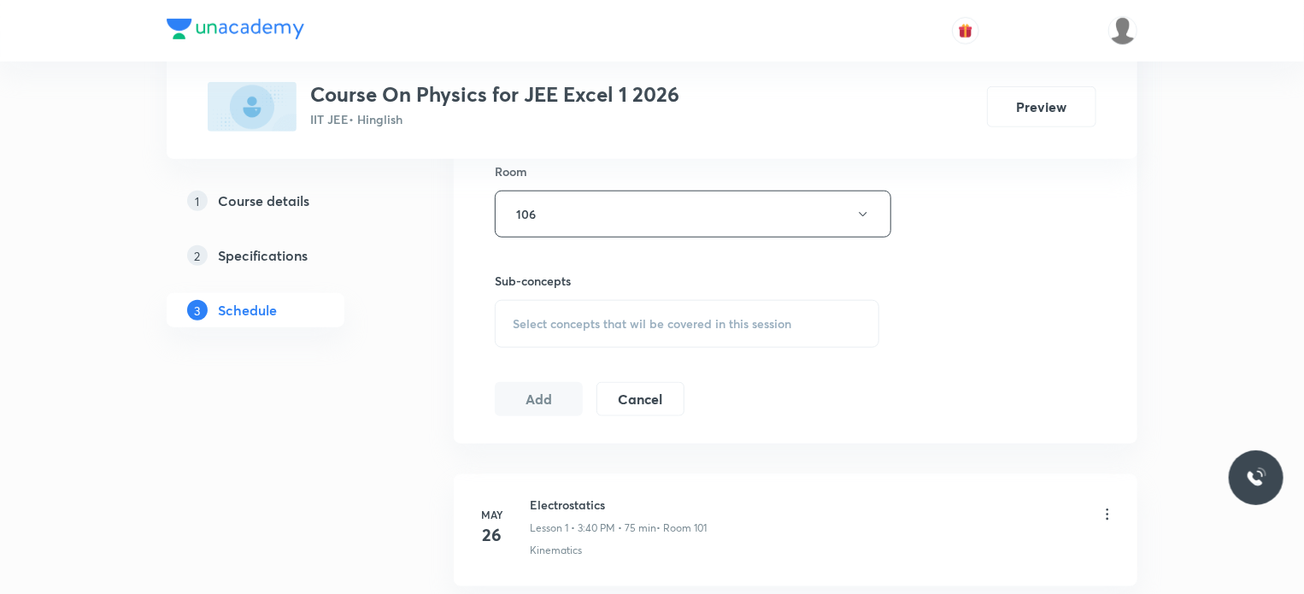
click at [540, 327] on span "Select concepts that wil be covered in this session" at bounding box center [652, 324] width 278 height 14
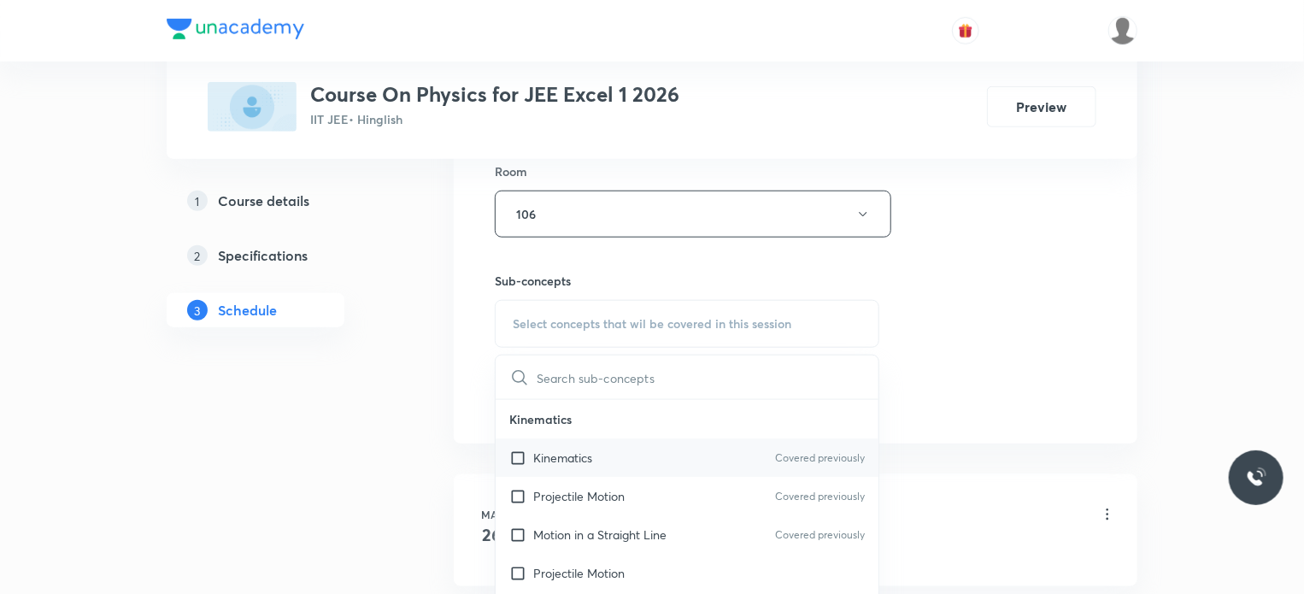
click at [533, 450] on p "Kinematics" at bounding box center [562, 457] width 59 height 18
checkbox input "true"
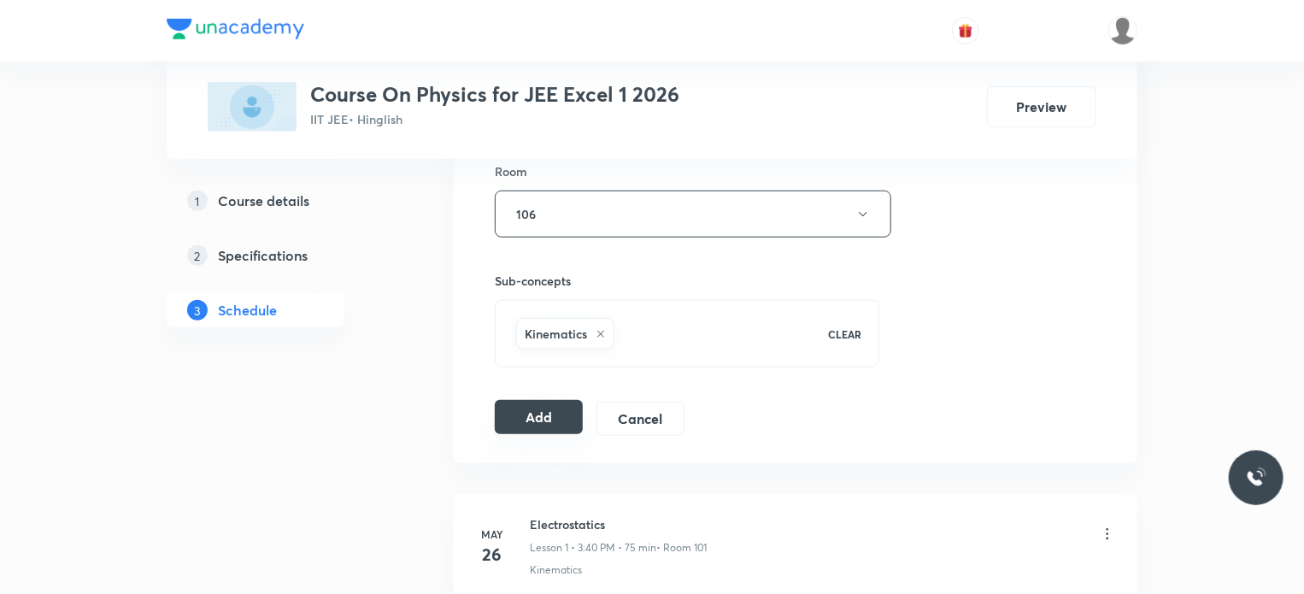
click at [536, 413] on button "Add" at bounding box center [539, 417] width 88 height 34
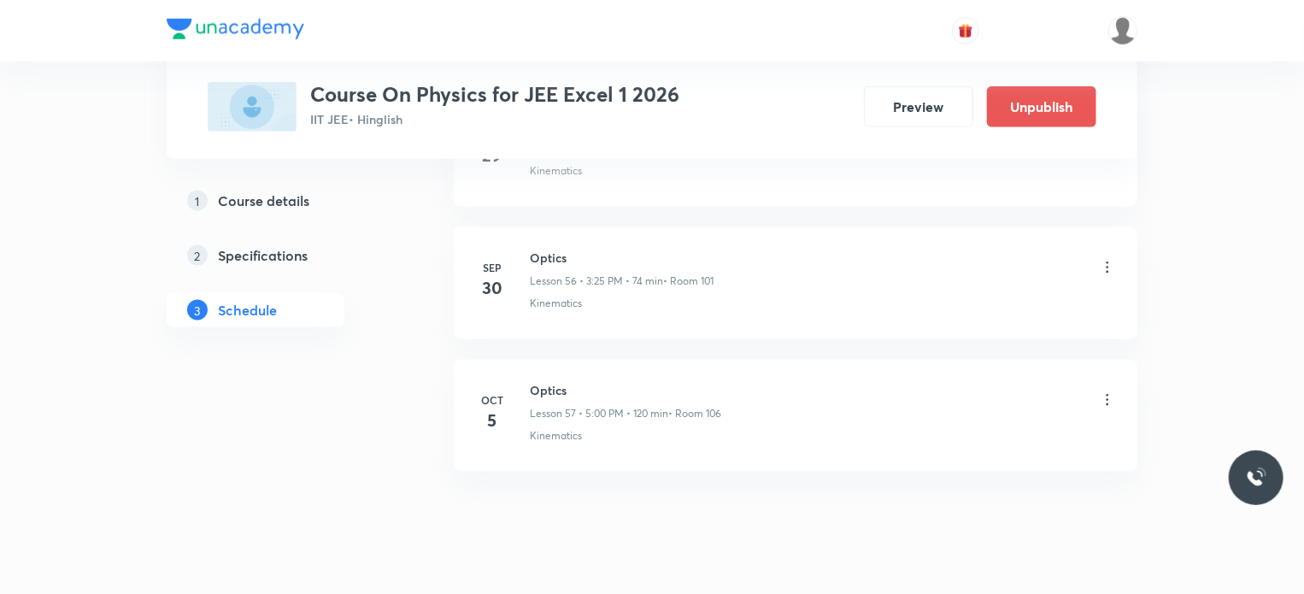
scroll to position [7517, 0]
